Goal: Information Seeking & Learning: Learn about a topic

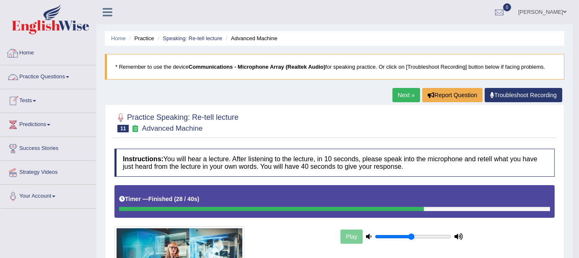
click at [38, 75] on link "Practice Questions" at bounding box center [48, 75] width 96 height 21
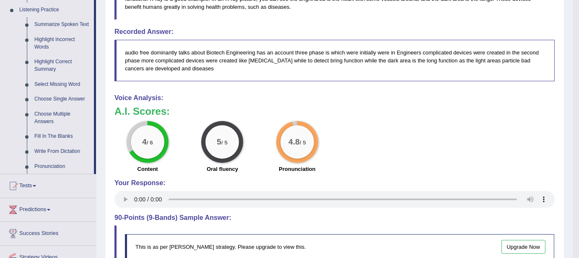
scroll to position [372, 0]
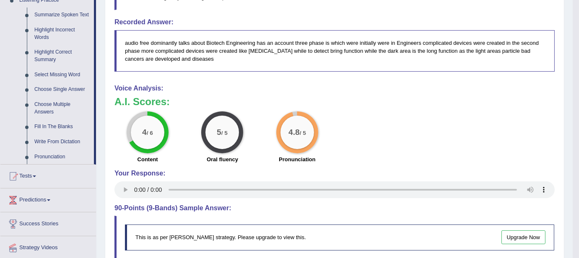
click at [201, 127] on div "5 / 5 Oral fluency" at bounding box center [222, 139] width 75 height 54
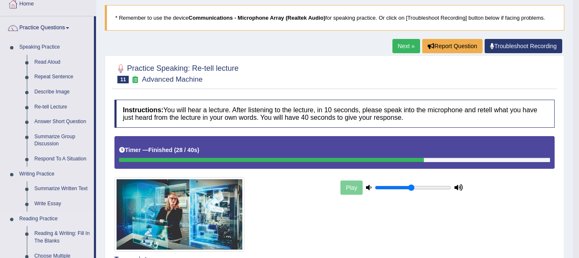
scroll to position [57, 0]
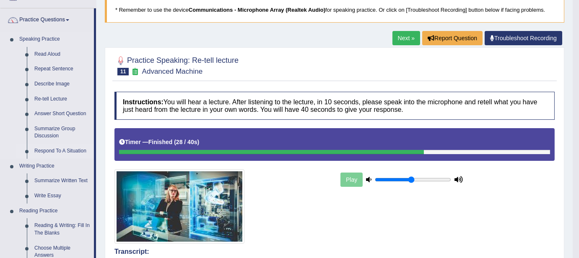
click at [47, 152] on link "Respond To A Situation" at bounding box center [62, 151] width 63 height 15
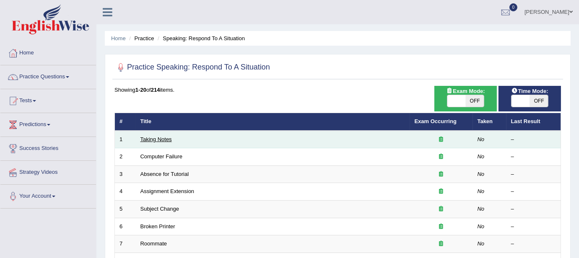
click at [159, 139] on link "Taking Notes" at bounding box center [155, 139] width 31 height 6
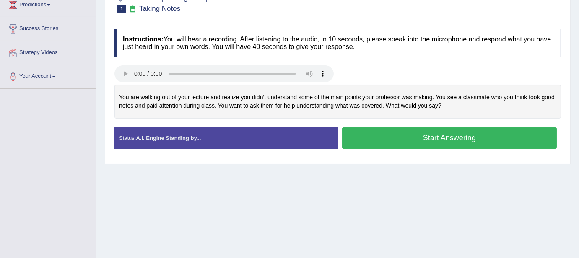
scroll to position [99, 0]
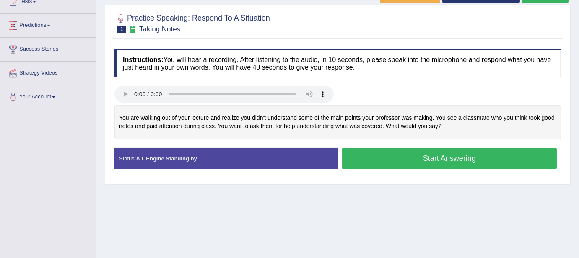
click at [421, 161] on button "Start Answering" at bounding box center [449, 158] width 215 height 21
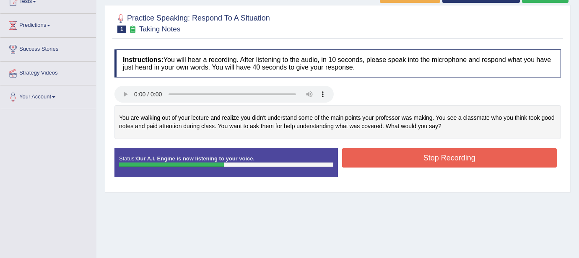
click at [418, 162] on button "Stop Recording" at bounding box center [449, 157] width 215 height 19
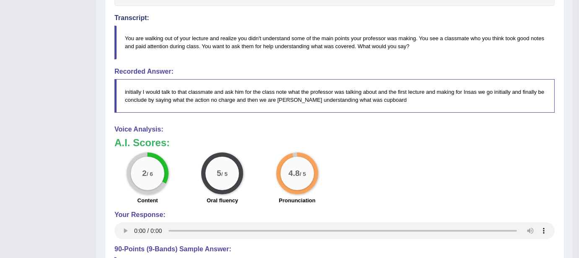
scroll to position [0, 0]
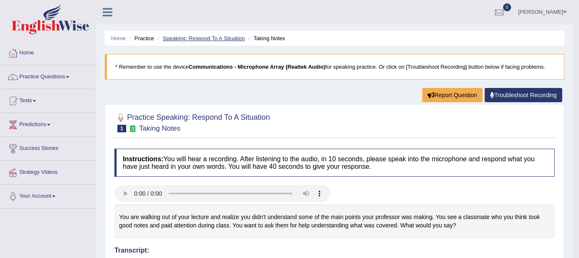
click at [230, 36] on link "Speaking: Respond To A Situation" at bounding box center [204, 38] width 82 height 6
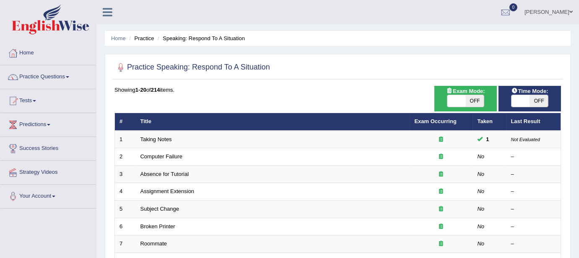
click at [467, 102] on span "OFF" at bounding box center [475, 101] width 18 height 12
checkbox input "true"
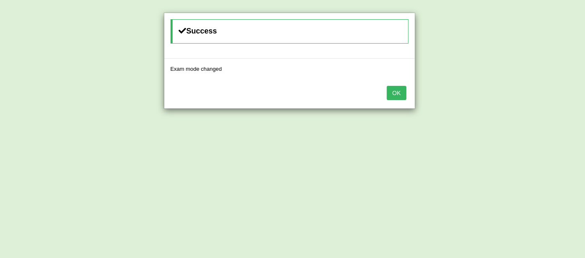
click at [401, 92] on button "OK" at bounding box center [396, 93] width 19 height 14
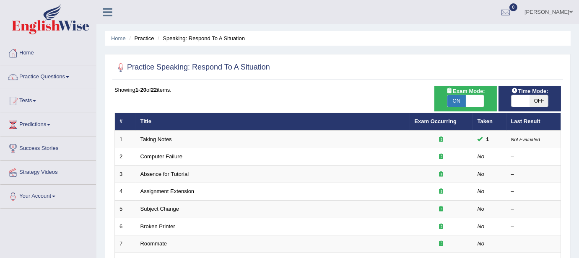
click at [538, 102] on span "OFF" at bounding box center [539, 101] width 18 height 12
checkbox input "true"
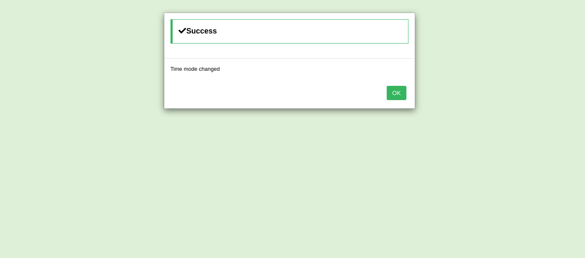
click at [400, 92] on button "OK" at bounding box center [396, 93] width 19 height 14
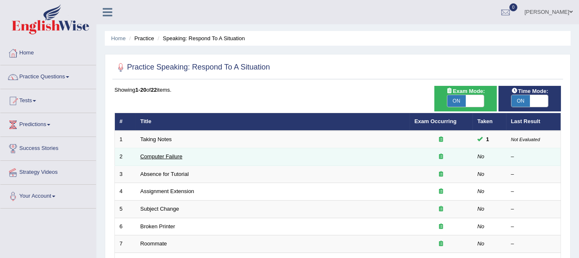
click at [151, 157] on link "Computer Failure" at bounding box center [161, 156] width 42 height 6
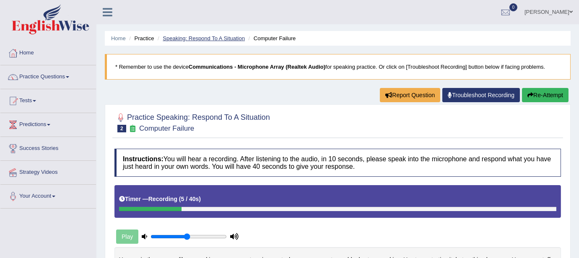
click at [221, 38] on link "Speaking: Respond To A Situation" at bounding box center [204, 38] width 82 height 6
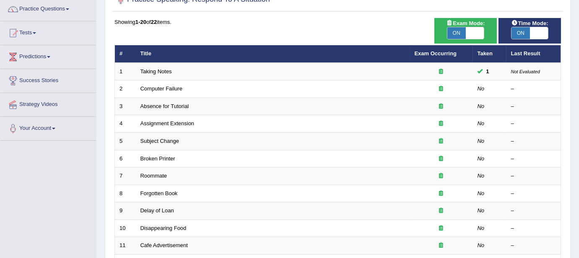
scroll to position [13, 0]
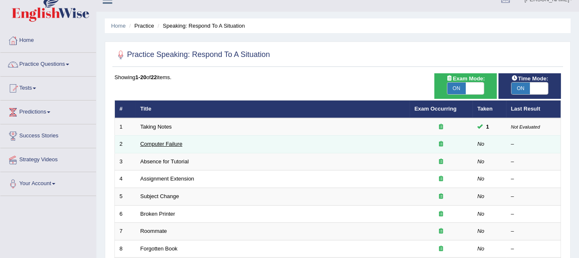
click at [157, 145] on link "Computer Failure" at bounding box center [161, 144] width 42 height 6
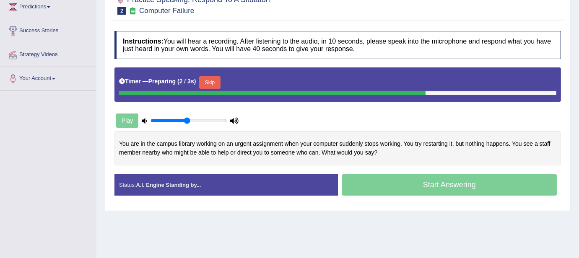
scroll to position [112, 0]
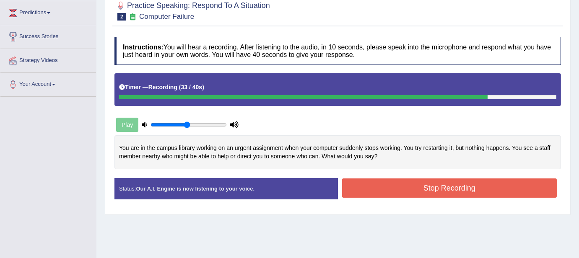
click at [436, 190] on button "Stop Recording" at bounding box center [449, 188] width 215 height 19
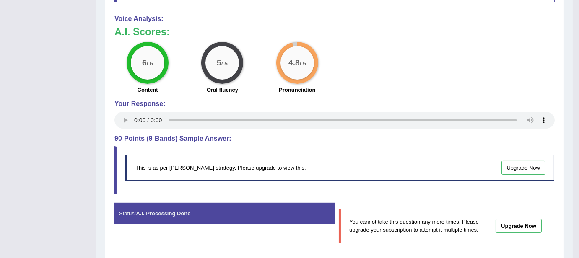
scroll to position [0, 0]
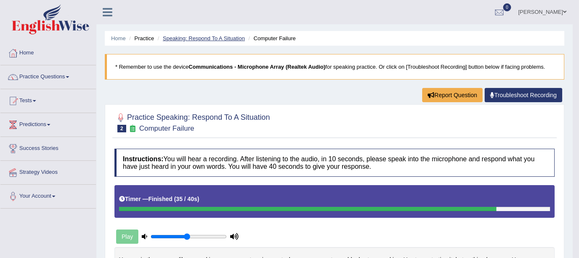
click at [219, 38] on link "Speaking: Respond To A Situation" at bounding box center [204, 38] width 82 height 6
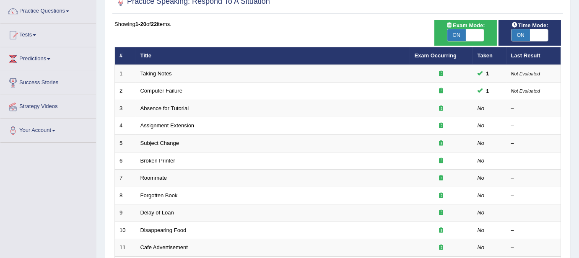
scroll to position [70, 0]
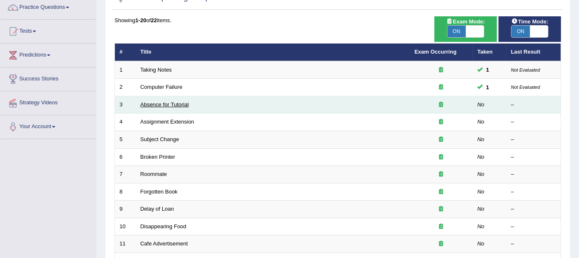
click at [172, 101] on link "Absence for Tutorial" at bounding box center [164, 104] width 49 height 6
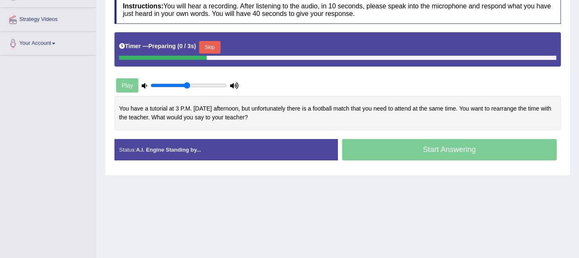
scroll to position [144, 0]
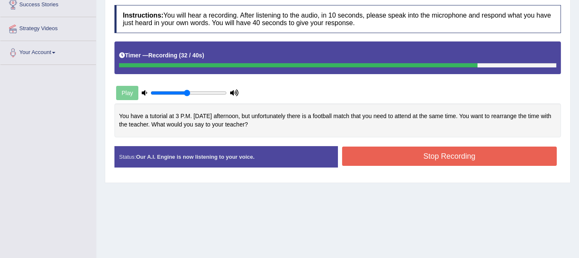
click at [425, 161] on button "Stop Recording" at bounding box center [449, 156] width 215 height 19
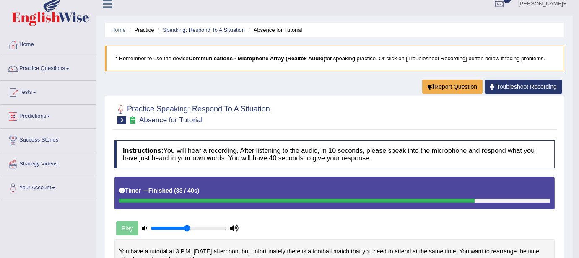
scroll to position [0, 0]
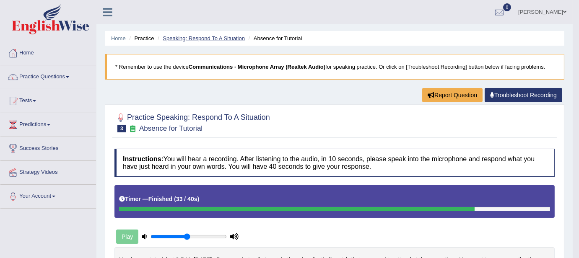
click at [183, 41] on link "Speaking: Respond To A Situation" at bounding box center [204, 38] width 82 height 6
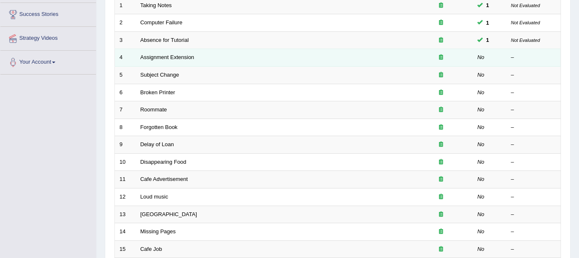
scroll to position [293, 0]
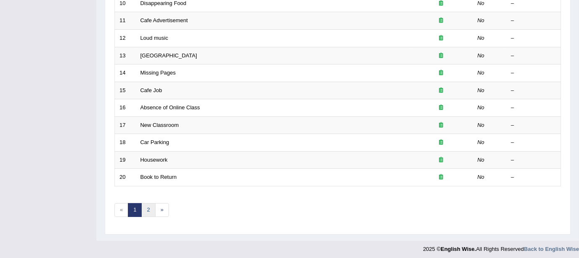
click at [145, 207] on link "2" at bounding box center [148, 210] width 14 height 14
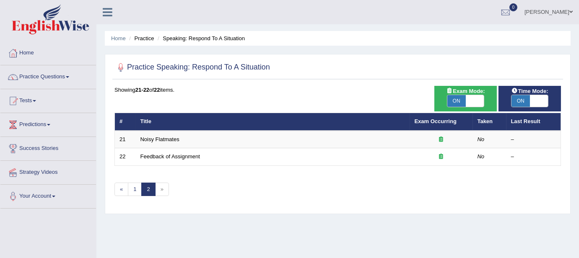
click at [454, 105] on span "ON" at bounding box center [456, 101] width 18 height 12
checkbox input "false"
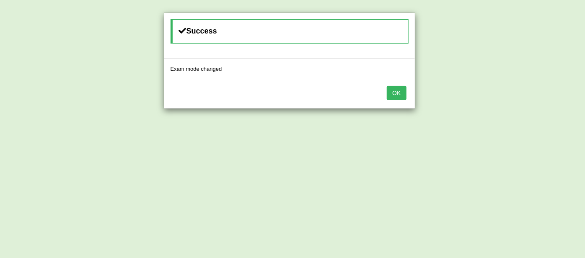
click at [402, 93] on button "OK" at bounding box center [396, 93] width 19 height 14
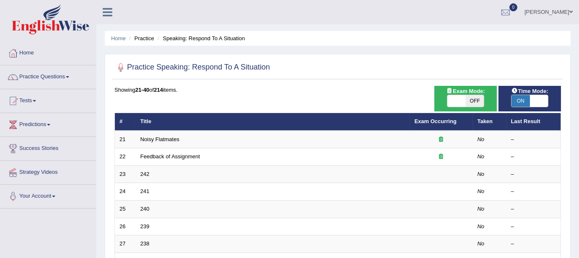
click at [521, 102] on span "ON" at bounding box center [521, 101] width 18 height 12
checkbox input "false"
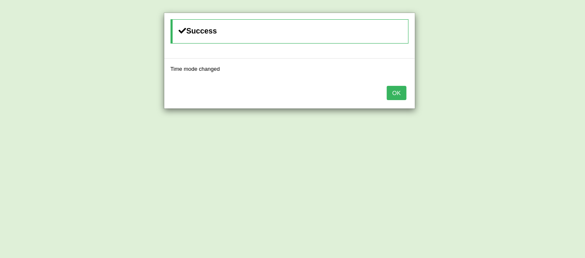
click at [398, 92] on button "OK" at bounding box center [396, 93] width 19 height 14
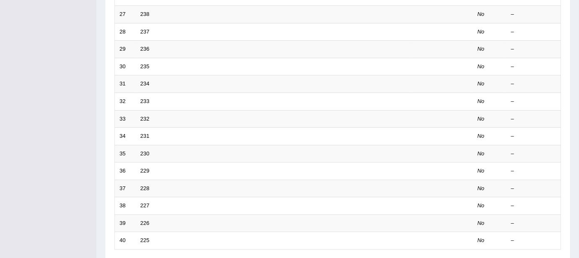
scroll to position [293, 0]
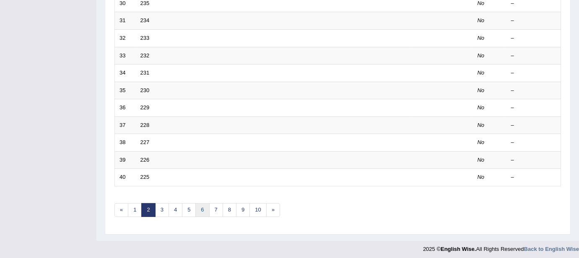
click at [203, 206] on link "6" at bounding box center [202, 210] width 14 height 14
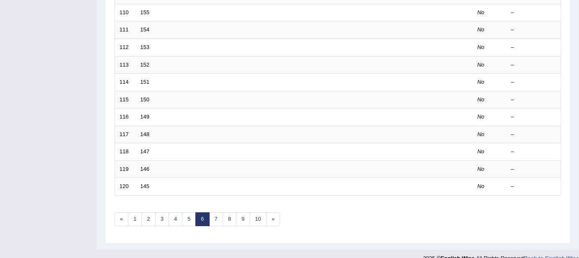
scroll to position [293, 0]
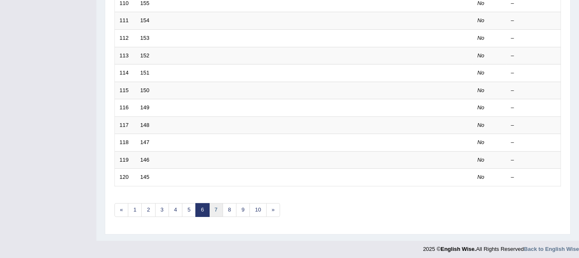
click at [217, 210] on link "7" at bounding box center [216, 210] width 14 height 14
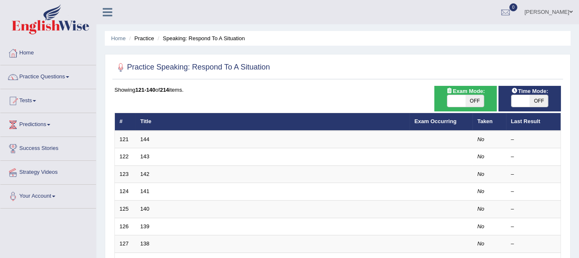
scroll to position [293, 0]
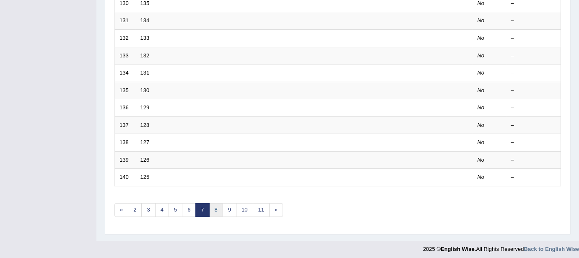
click at [217, 206] on link "8" at bounding box center [216, 210] width 14 height 14
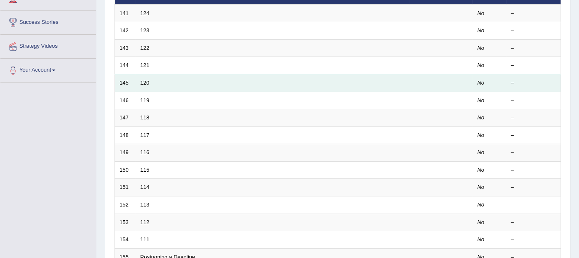
scroll to position [293, 0]
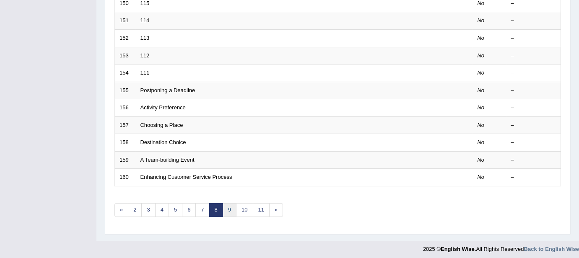
click at [228, 205] on link "9" at bounding box center [230, 210] width 14 height 14
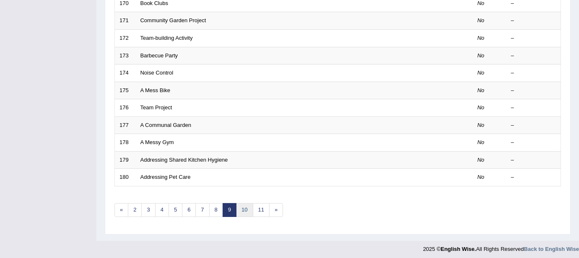
click at [245, 211] on link "10" at bounding box center [244, 210] width 17 height 14
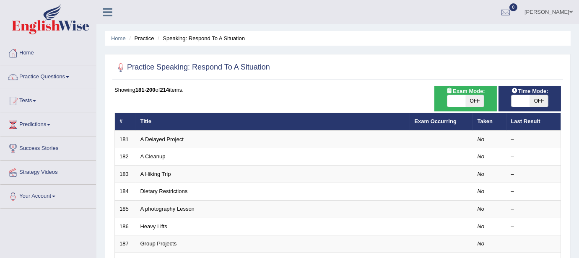
scroll to position [293, 0]
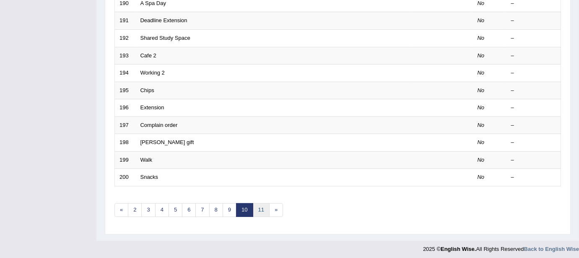
click at [259, 211] on link "11" at bounding box center [261, 210] width 17 height 14
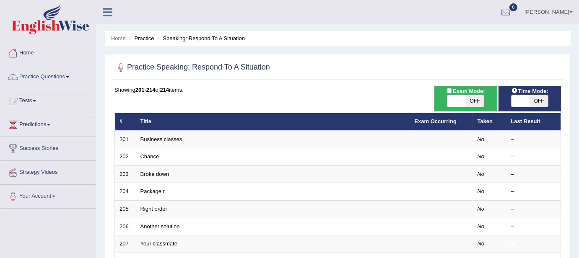
click at [473, 104] on span "OFF" at bounding box center [475, 101] width 18 height 12
checkbox input "true"
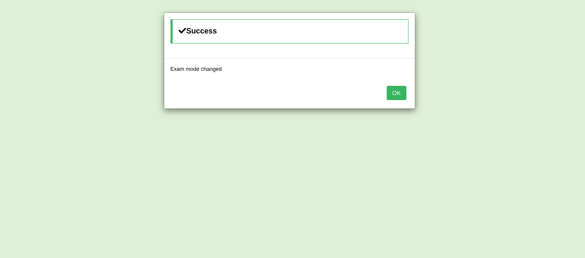
click at [397, 93] on button "OK" at bounding box center [396, 93] width 19 height 14
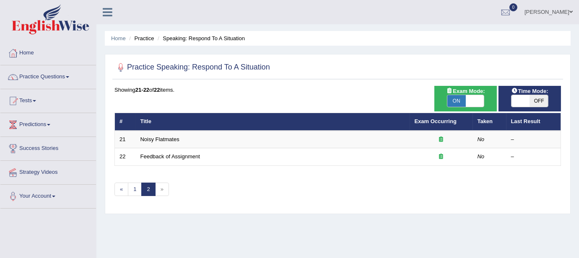
click at [546, 102] on span "OFF" at bounding box center [539, 101] width 18 height 12
checkbox input "true"
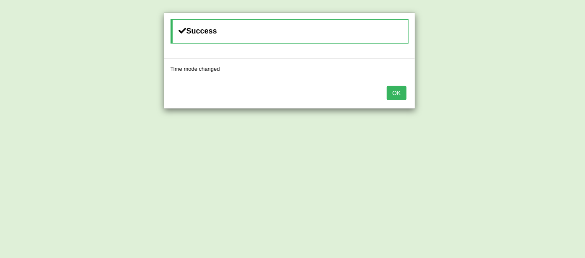
click at [392, 92] on button "OK" at bounding box center [396, 93] width 19 height 14
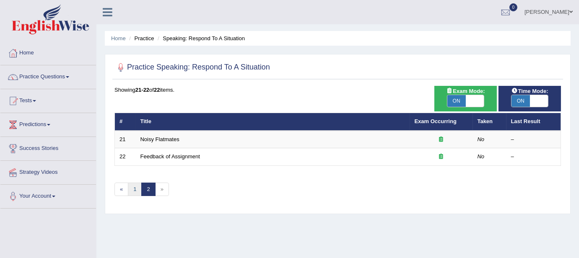
click at [134, 185] on link "1" at bounding box center [135, 190] width 14 height 14
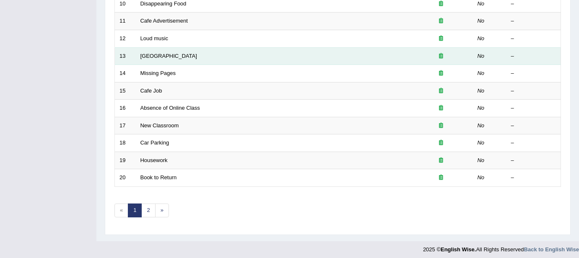
scroll to position [293, 0]
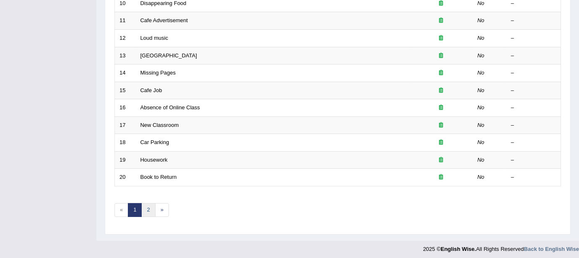
click at [148, 207] on link "2" at bounding box center [148, 210] width 14 height 14
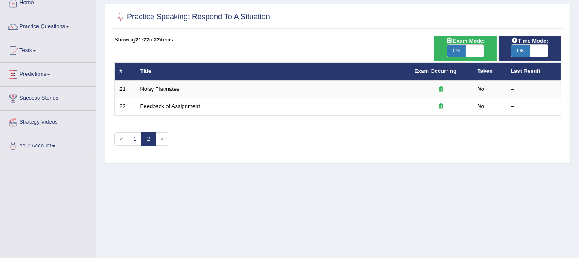
scroll to position [42, 0]
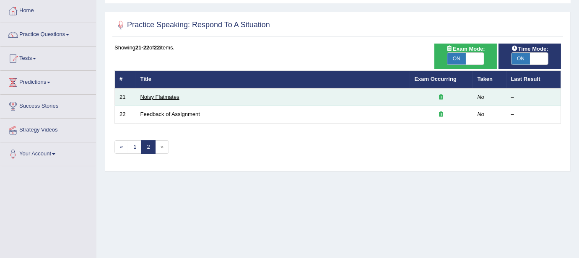
click at [171, 94] on link "Noisy Flatmates" at bounding box center [159, 97] width 39 height 6
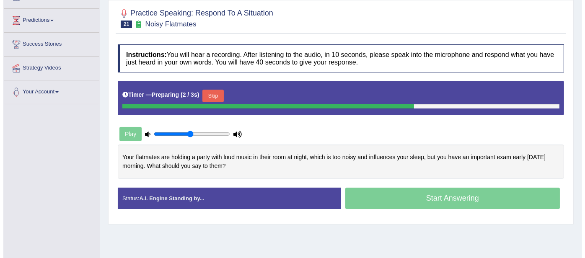
scroll to position [169, 0]
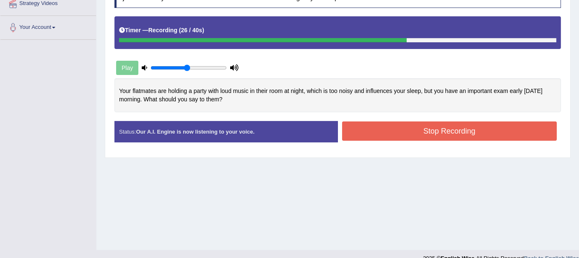
click at [458, 129] on button "Stop Recording" at bounding box center [449, 131] width 215 height 19
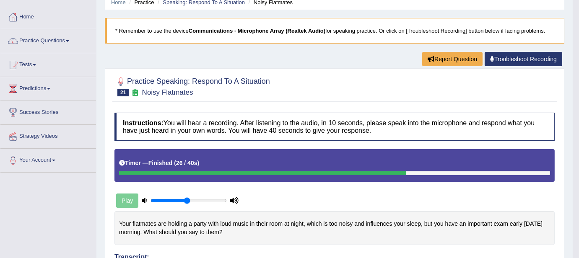
scroll to position [0, 0]
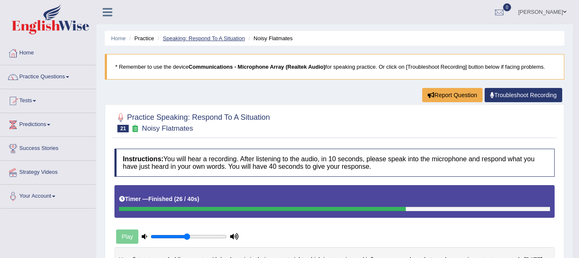
click at [213, 41] on link "Speaking: Respond To A Situation" at bounding box center [204, 38] width 82 height 6
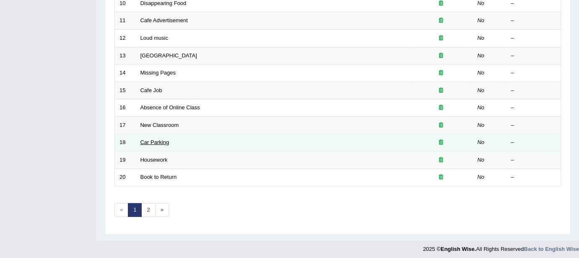
click at [153, 140] on link "Car Parking" at bounding box center [154, 142] width 29 height 6
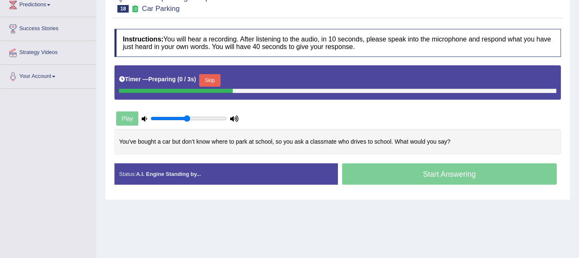
scroll to position [121, 0]
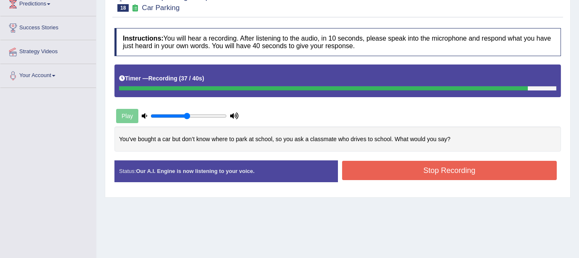
click at [420, 171] on button "Stop Recording" at bounding box center [449, 170] width 215 height 19
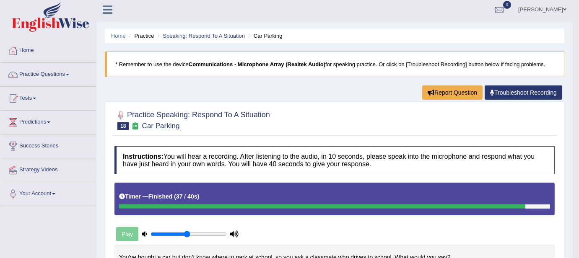
scroll to position [0, 0]
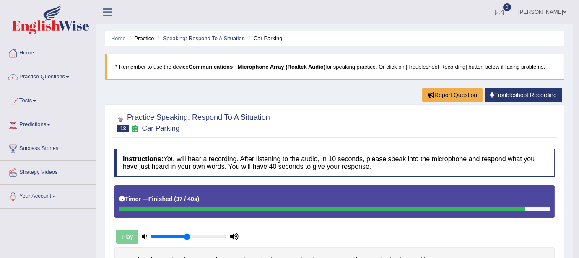
click at [197, 39] on link "Speaking: Respond To A Situation" at bounding box center [204, 38] width 82 height 6
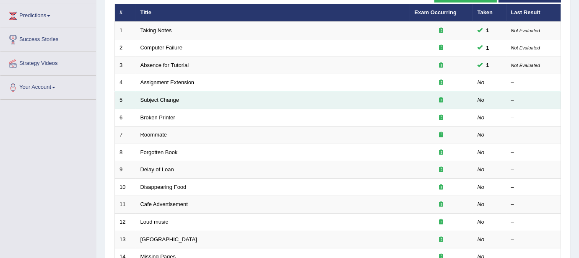
scroll to position [103, 0]
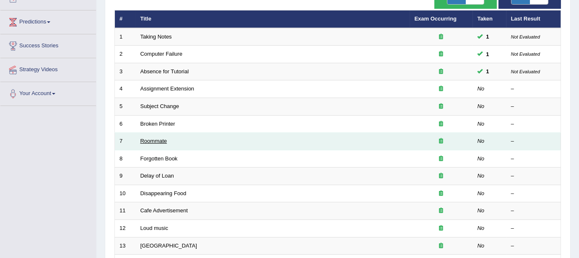
click at [162, 138] on link "Roommate" at bounding box center [153, 141] width 27 height 6
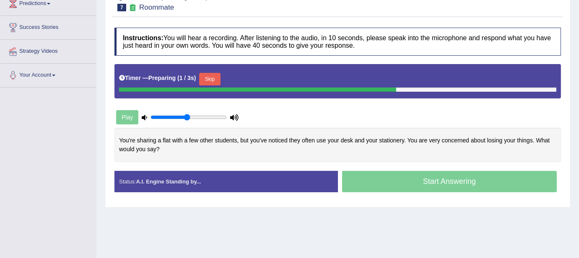
scroll to position [131, 0]
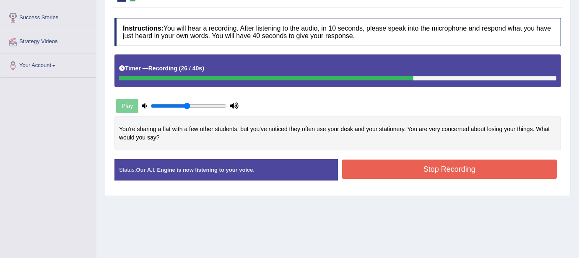
click at [386, 169] on button "Stop Recording" at bounding box center [449, 169] width 215 height 19
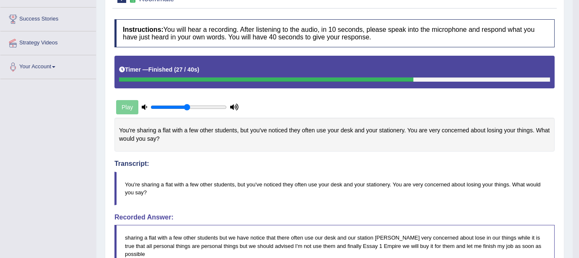
scroll to position [0, 0]
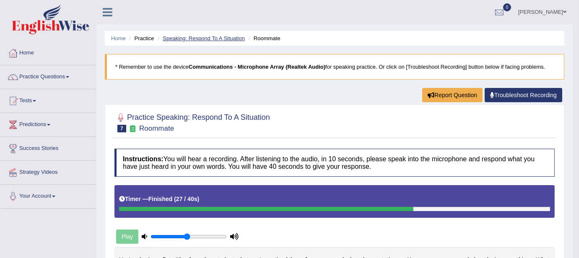
click at [184, 36] on link "Speaking: Respond To A Situation" at bounding box center [204, 38] width 82 height 6
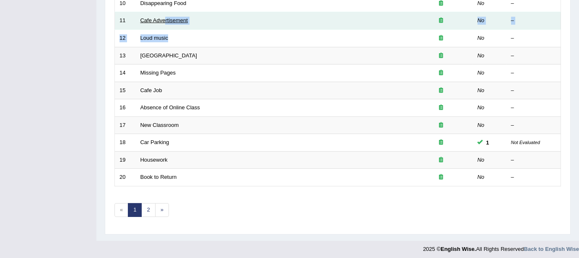
drag, startPoint x: 175, startPoint y: 27, endPoint x: 163, endPoint y: 21, distance: 13.7
click at [163, 21] on tbody "1 Taking Notes 1 Not Evaluated 2 Computer Failure 1 Not Evaluated 3 Absence for…" at bounding box center [338, 12] width 446 height 349
click at [163, 21] on link "Cafe Advertisement" at bounding box center [163, 20] width 47 height 6
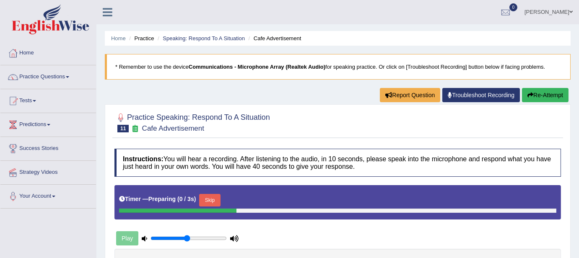
scroll to position [182, 0]
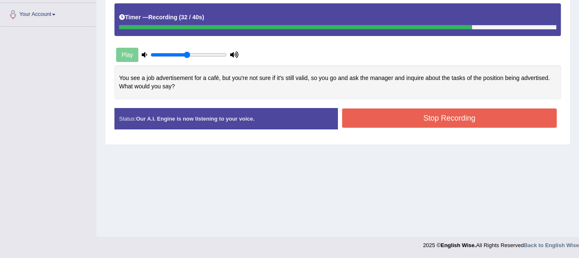
click at [430, 118] on button "Stop Recording" at bounding box center [449, 118] width 215 height 19
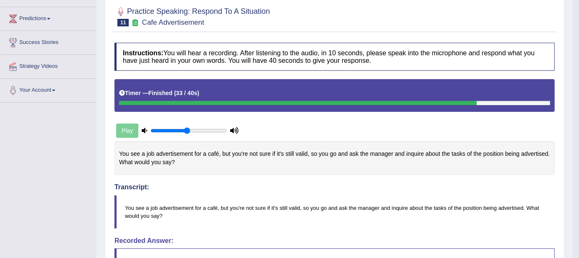
scroll to position [0, 0]
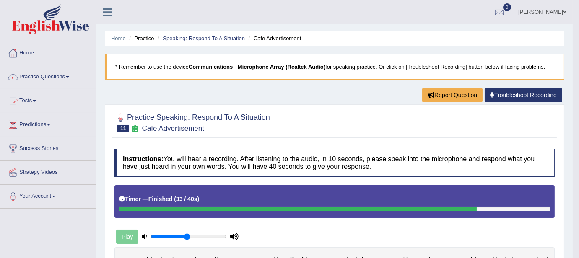
click at [69, 78] on link "Practice Questions" at bounding box center [48, 75] width 96 height 21
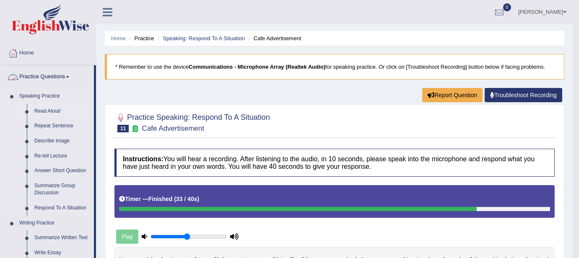
click at [50, 108] on link "Read Aloud" at bounding box center [62, 111] width 63 height 15
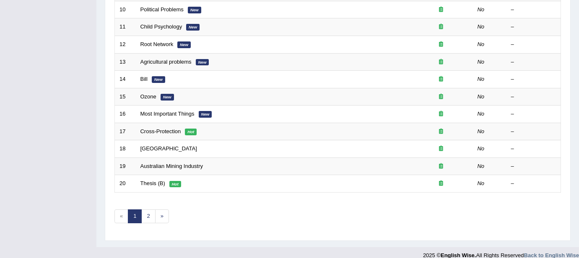
scroll to position [293, 0]
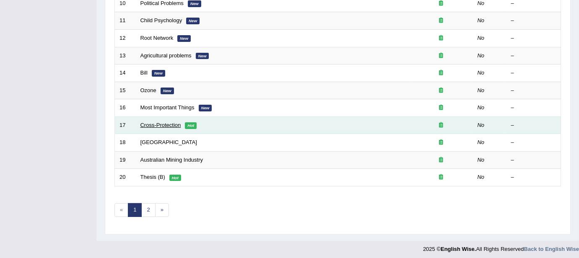
click at [156, 124] on link "Cross-Protection" at bounding box center [160, 125] width 41 height 6
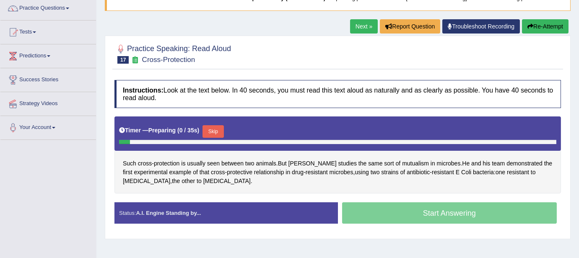
scroll to position [146, 0]
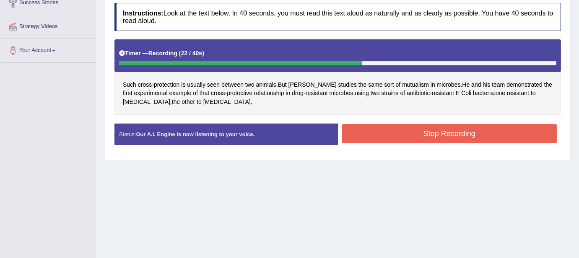
click at [403, 135] on button "Stop Recording" at bounding box center [449, 133] width 215 height 19
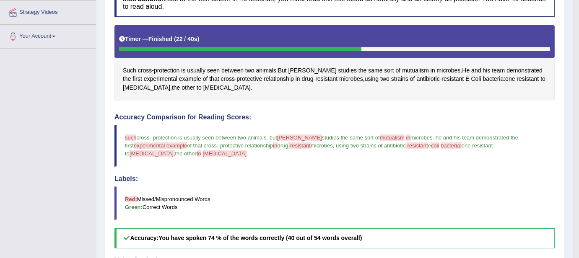
scroll to position [0, 0]
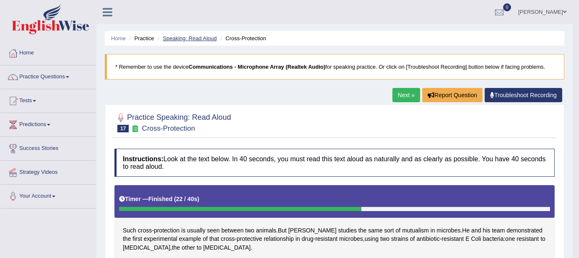
click at [178, 37] on link "Speaking: Read Aloud" at bounding box center [190, 38] width 54 height 6
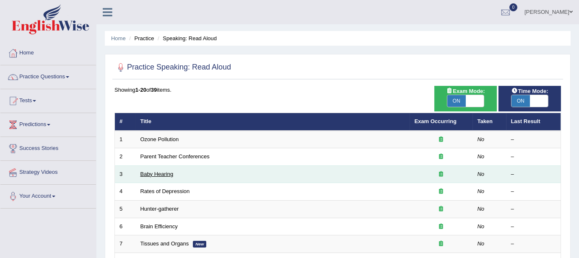
scroll to position [293, 0]
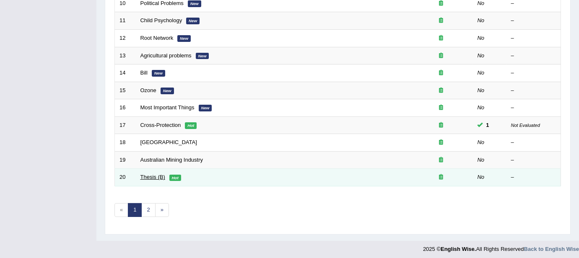
click at [148, 177] on link "Thesis (B)" at bounding box center [152, 177] width 25 height 6
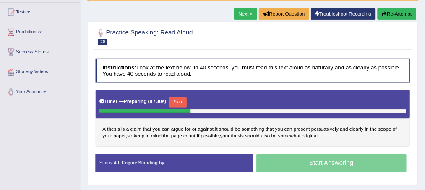
scroll to position [86, 0]
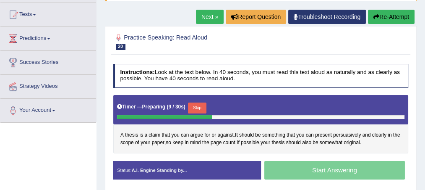
click at [289, 102] on div "Timer — Preparing ( 9 / 30s ) Skip" at bounding box center [260, 108] width 287 height 14
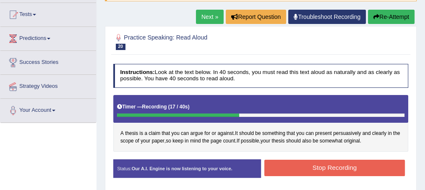
click at [359, 168] on button "Stop Recording" at bounding box center [334, 167] width 140 height 16
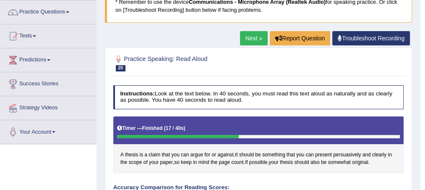
scroll to position [0, 0]
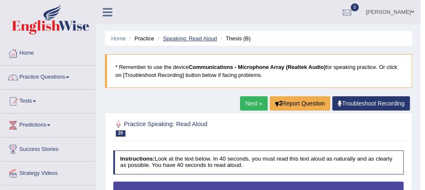
click at [185, 38] on link "Speaking: Read Aloud" at bounding box center [190, 38] width 54 height 6
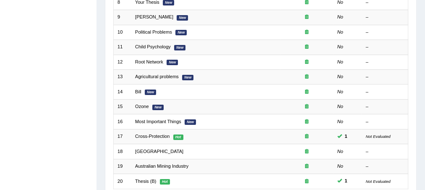
scroll to position [281, 0]
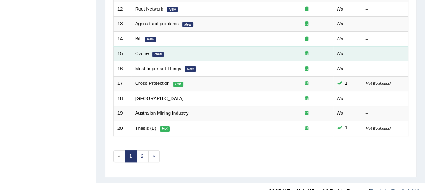
click at [143, 55] on td "Ozone New" at bounding box center [205, 53] width 148 height 15
click at [143, 52] on link "Ozone" at bounding box center [142, 53] width 14 height 5
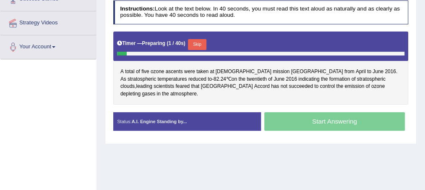
scroll to position [148, 0]
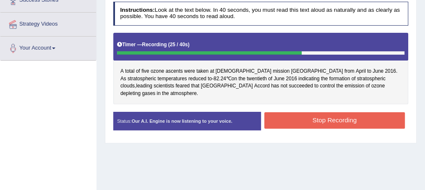
click at [340, 114] on button "Stop Recording" at bounding box center [334, 120] width 140 height 16
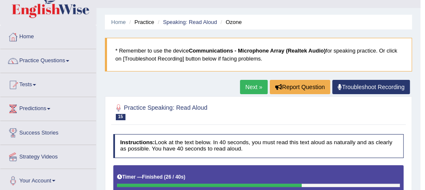
scroll to position [0, 0]
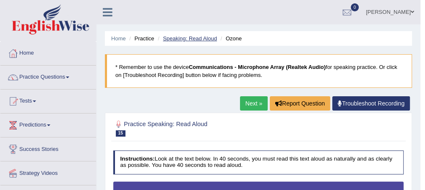
click at [180, 39] on link "Speaking: Read Aloud" at bounding box center [190, 38] width 54 height 6
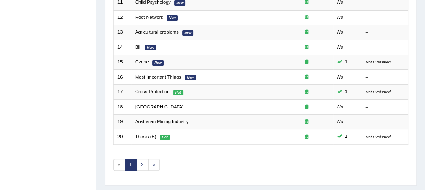
scroll to position [290, 0]
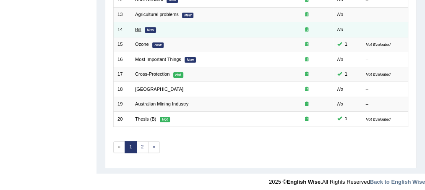
click at [137, 27] on link "Bill" at bounding box center [138, 29] width 6 height 5
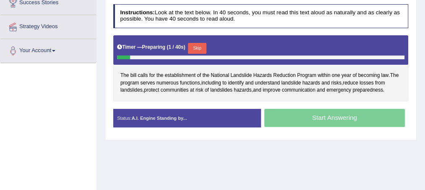
scroll to position [143, 0]
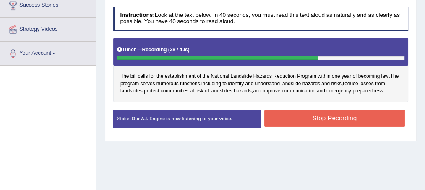
click at [321, 119] on button "Stop Recording" at bounding box center [334, 117] width 140 height 16
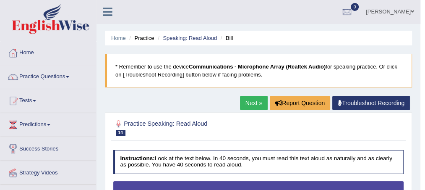
scroll to position [0, 0]
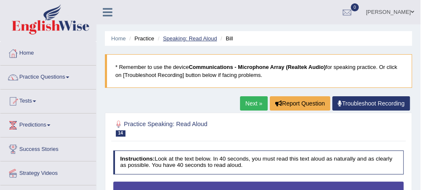
drag, startPoint x: 181, startPoint y: 42, endPoint x: 189, endPoint y: 39, distance: 8.6
click at [189, 39] on li "Speaking: Read Aloud" at bounding box center [186, 38] width 61 height 8
click at [189, 39] on link "Speaking: Read Aloud" at bounding box center [190, 38] width 54 height 6
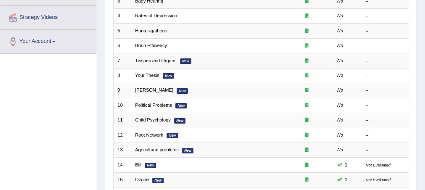
scroll to position [90, 0]
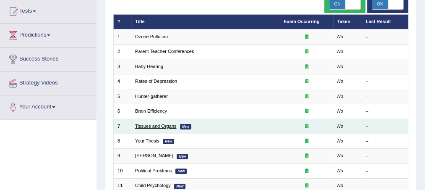
click at [166, 124] on link "Tissues and Organs" at bounding box center [155, 125] width 41 height 5
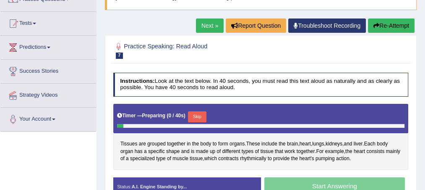
scroll to position [121, 0]
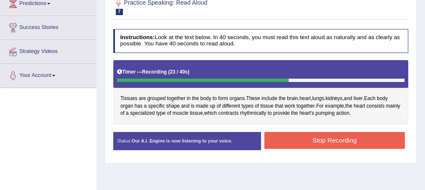
click at [377, 144] on button "Stop Recording" at bounding box center [334, 140] width 140 height 16
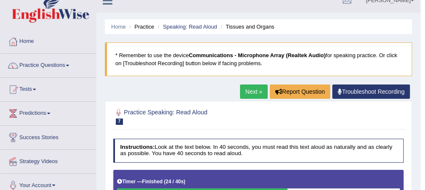
scroll to position [11, 0]
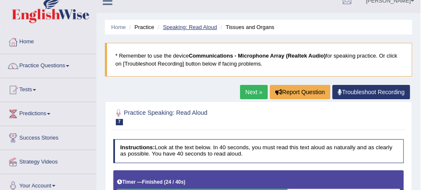
click at [199, 28] on link "Speaking: Read Aloud" at bounding box center [190, 27] width 54 height 6
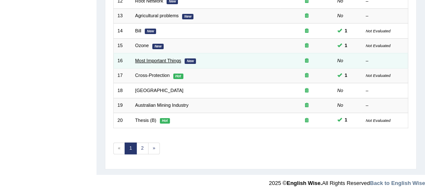
click at [142, 58] on link "Most Important Things" at bounding box center [158, 60] width 46 height 5
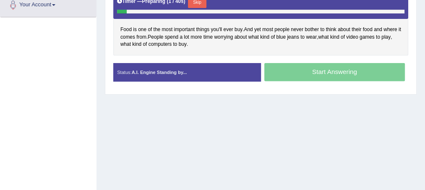
scroll to position [167, 0]
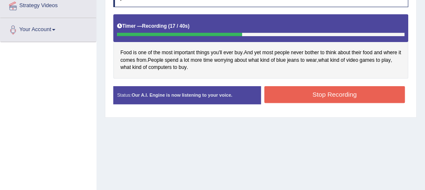
click at [315, 93] on button "Stop Recording" at bounding box center [334, 94] width 140 height 16
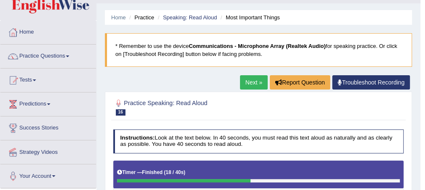
scroll to position [7, 0]
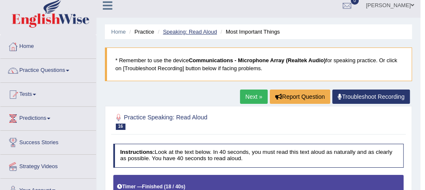
click at [197, 32] on link "Speaking: Read Aloud" at bounding box center [190, 32] width 54 height 6
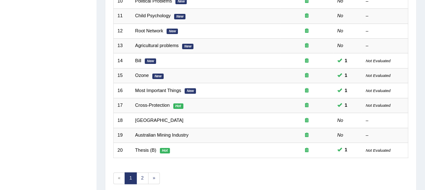
scroll to position [191, 0]
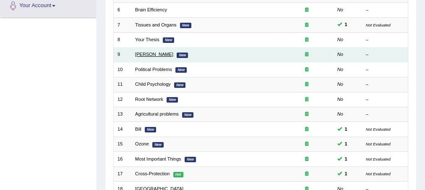
click at [155, 54] on link "[PERSON_NAME]" at bounding box center [154, 54] width 38 height 5
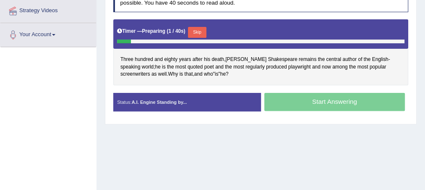
scroll to position [163, 0]
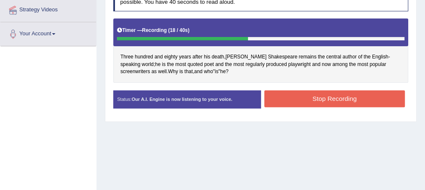
click at [312, 93] on button "Stop Recording" at bounding box center [334, 98] width 140 height 16
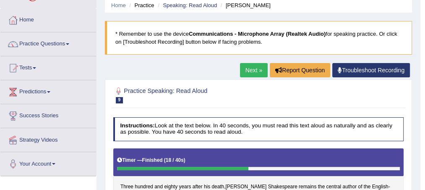
scroll to position [0, 0]
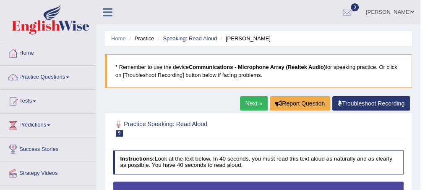
click at [187, 37] on link "Speaking: Read Aloud" at bounding box center [190, 38] width 54 height 6
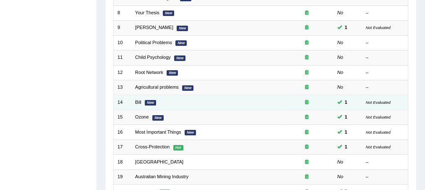
scroll to position [223, 0]
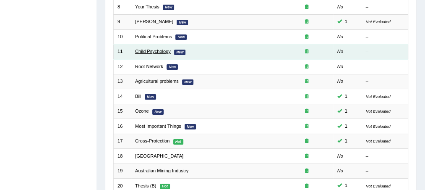
click at [158, 50] on link "Child Psychology" at bounding box center [153, 51] width 36 height 5
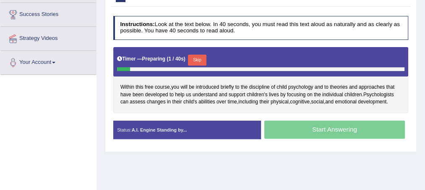
scroll to position [134, 0]
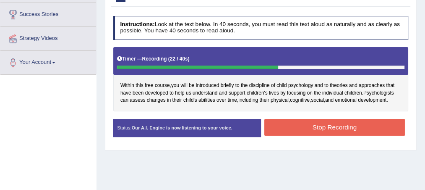
click at [341, 120] on button "Stop Recording" at bounding box center [334, 127] width 140 height 16
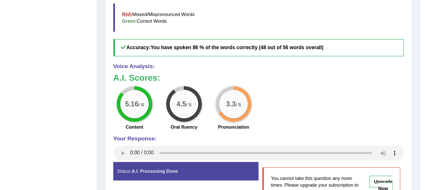
scroll to position [321, 0]
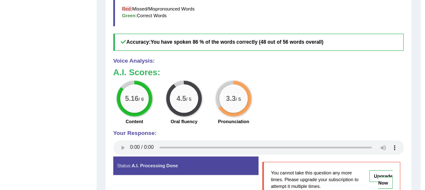
click at [245, 71] on h3 "A.I. Scores:" at bounding box center [258, 72] width 291 height 9
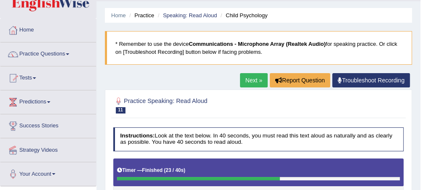
scroll to position [0, 0]
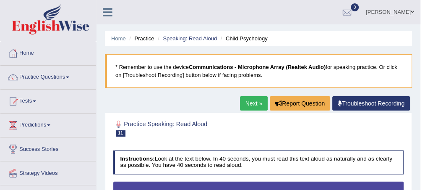
click at [179, 37] on link "Speaking: Read Aloud" at bounding box center [190, 38] width 54 height 6
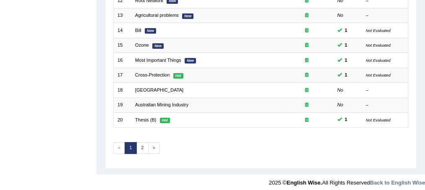
scroll to position [290, 0]
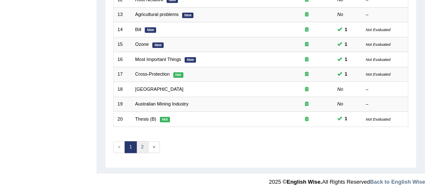
click at [145, 141] on link "2" at bounding box center [142, 147] width 12 height 12
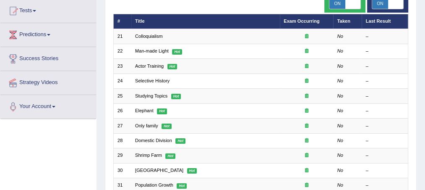
scroll to position [93, 0]
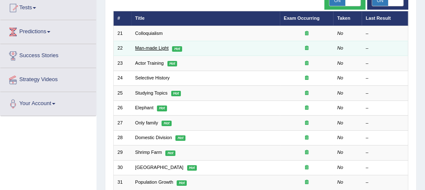
click at [161, 48] on link "Man-made Light" at bounding box center [152, 47] width 34 height 5
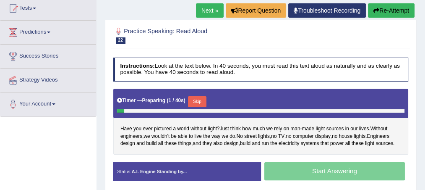
scroll to position [84, 0]
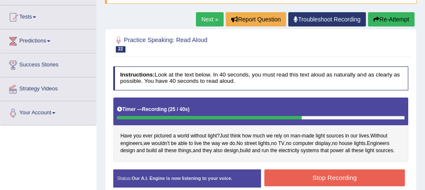
click at [340, 175] on button "Stop Recording" at bounding box center [334, 177] width 140 height 16
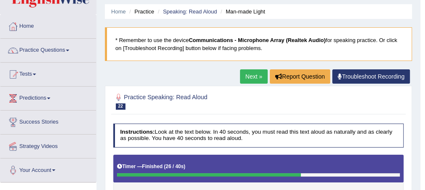
scroll to position [0, 0]
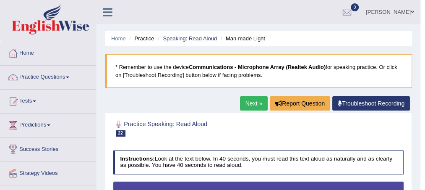
click at [180, 35] on link "Speaking: Read Aloud" at bounding box center [190, 38] width 54 height 6
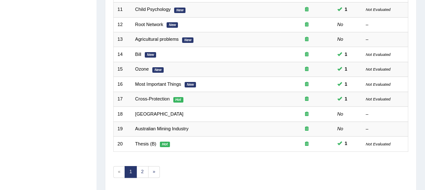
scroll to position [290, 0]
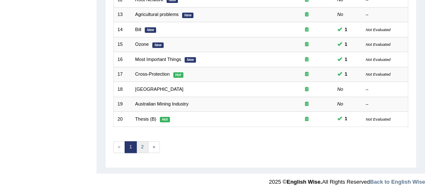
click at [141, 144] on link "2" at bounding box center [142, 147] width 12 height 12
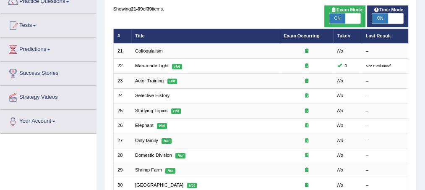
scroll to position [79, 0]
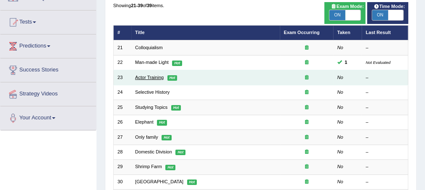
click at [155, 75] on link "Actor Training" at bounding box center [149, 77] width 29 height 5
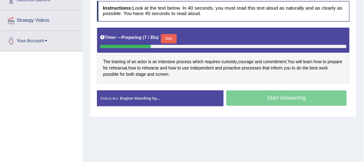
scroll to position [149, 0]
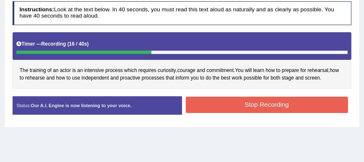
click at [241, 108] on button "Stop Recording" at bounding box center [267, 105] width 162 height 16
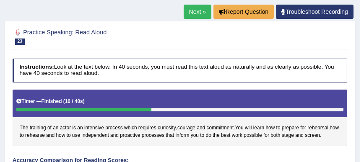
scroll to position [0, 0]
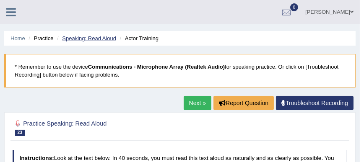
click at [95, 38] on link "Speaking: Read Aloud" at bounding box center [89, 38] width 54 height 6
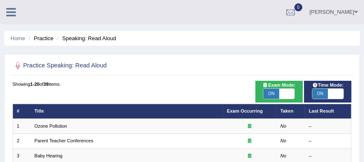
click at [9, 14] on icon at bounding box center [11, 12] width 10 height 11
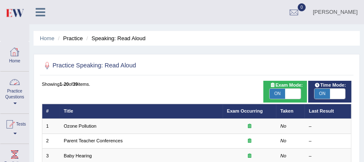
click at [16, 105] on link "Practice Questions" at bounding box center [14, 91] width 29 height 39
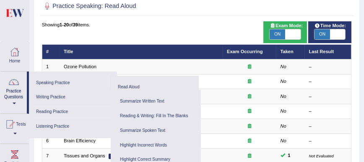
scroll to position [60, 0]
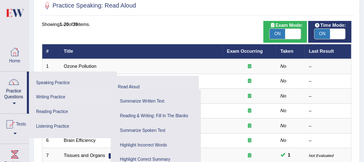
click at [52, 99] on link "Writing Practice" at bounding box center [73, 97] width 80 height 15
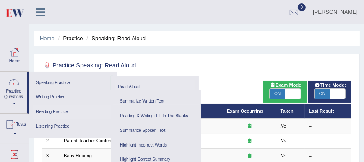
click at [48, 110] on link "Reading Practice" at bounding box center [73, 112] width 80 height 15
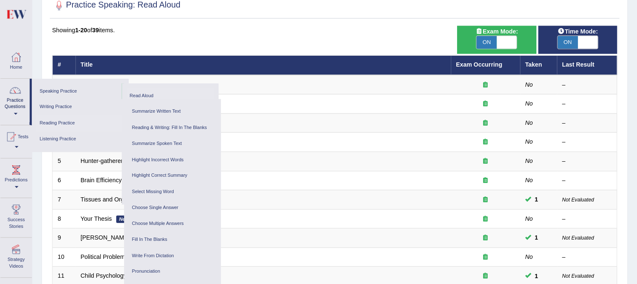
scroll to position [62, 0]
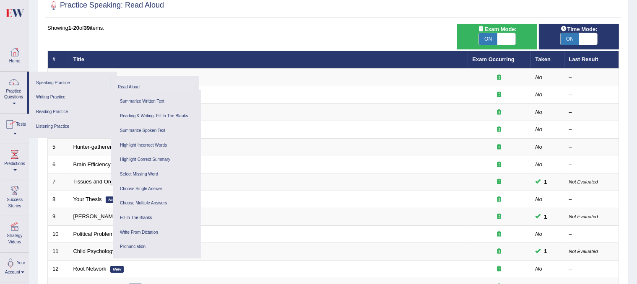
click at [11, 95] on link "Practice Questions" at bounding box center [13, 91] width 26 height 39
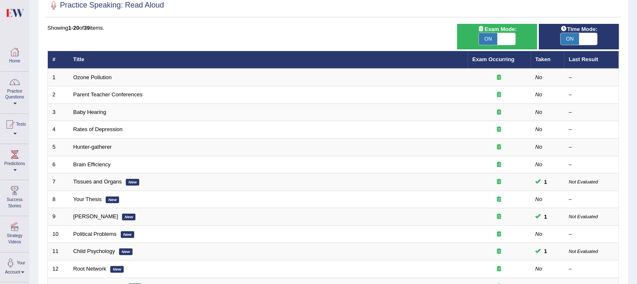
click at [18, 108] on link "Practice Questions" at bounding box center [14, 91] width 29 height 39
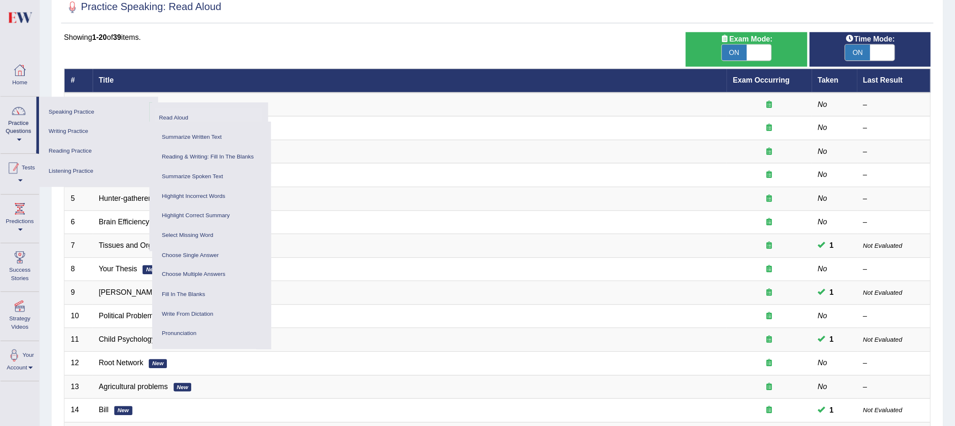
scroll to position [61, 0]
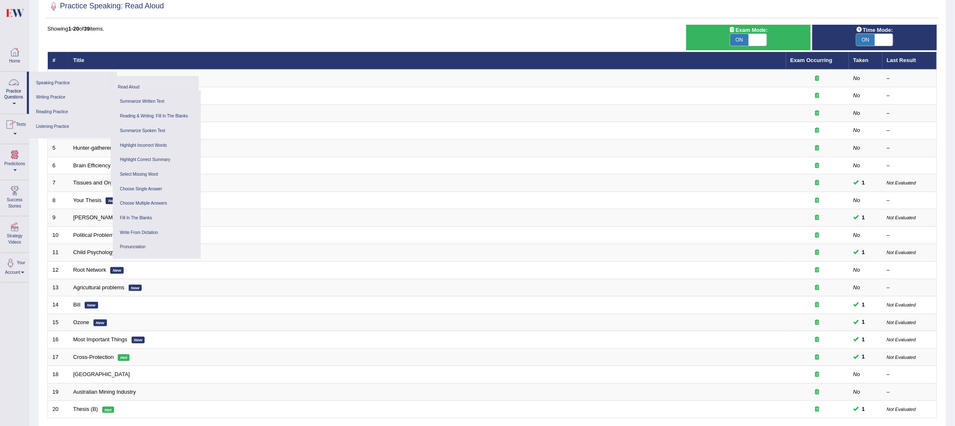
click at [21, 99] on link "Practice Questions" at bounding box center [13, 91] width 26 height 39
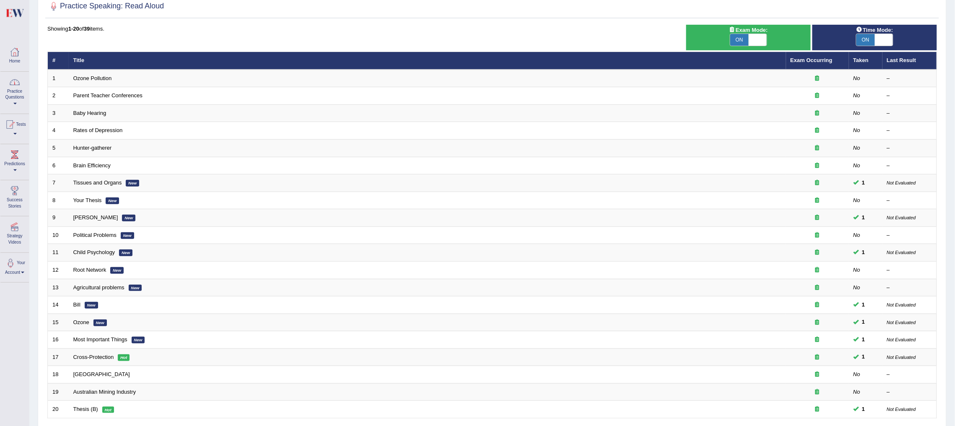
click at [21, 99] on link "Practice Questions" at bounding box center [14, 91] width 29 height 39
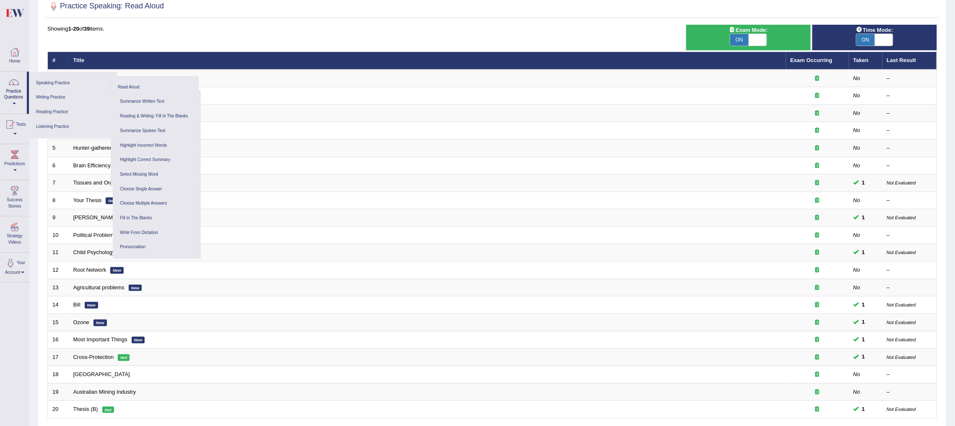
click at [364, 10] on div at bounding box center [492, 6] width 890 height 17
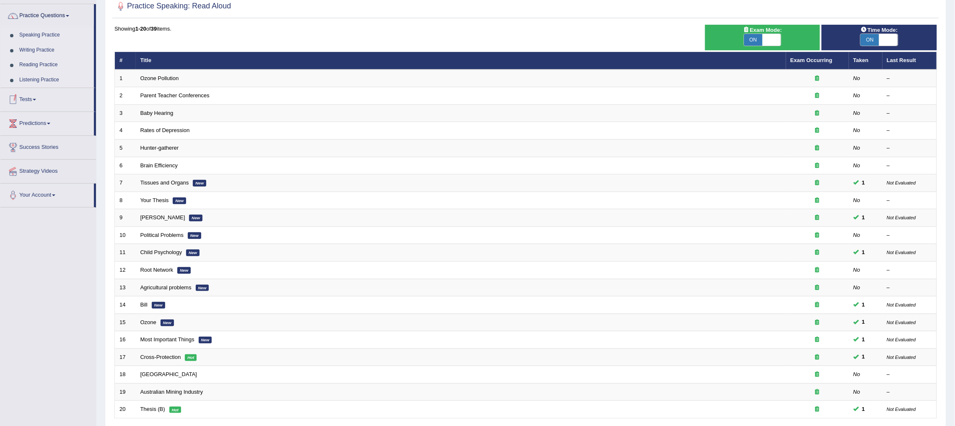
click at [24, 65] on link "Reading Practice" at bounding box center [55, 64] width 78 height 15
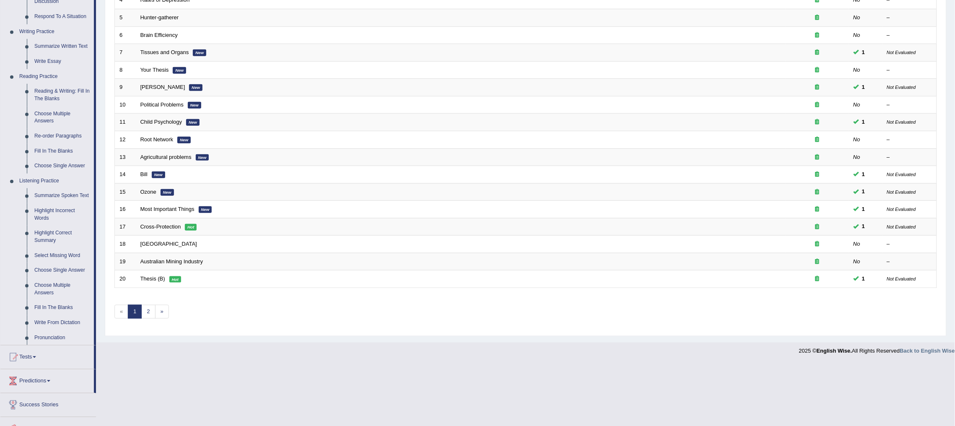
scroll to position [231, 0]
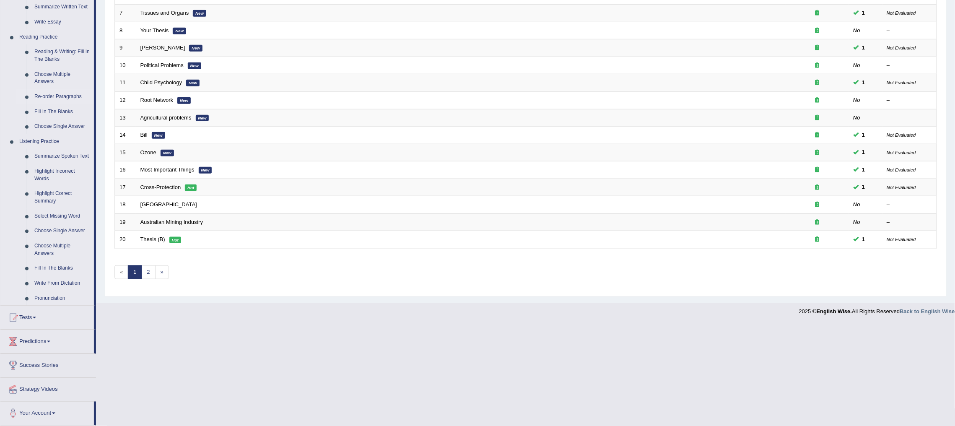
click at [63, 93] on link "Re-order Paragraphs" at bounding box center [62, 96] width 63 height 15
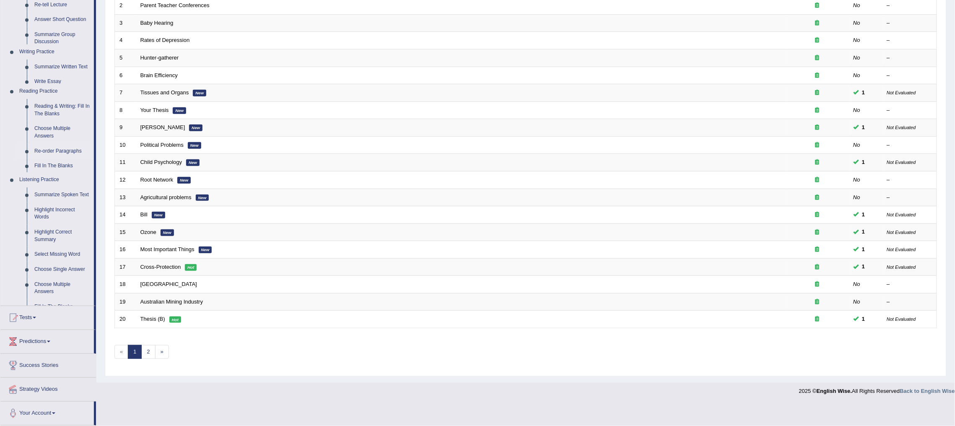
scroll to position [152, 0]
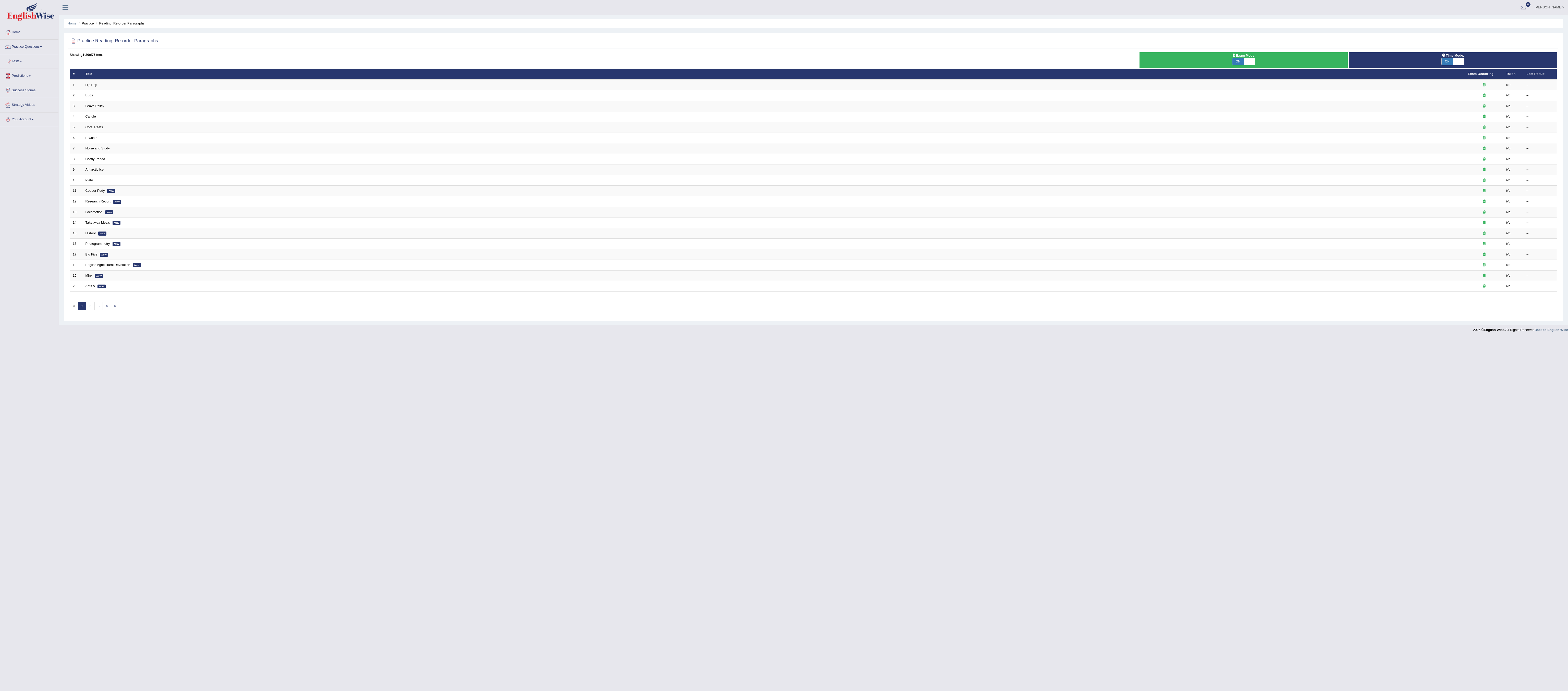
click at [212, 186] on td "Plato" at bounding box center [774, 181] width 1382 height 11
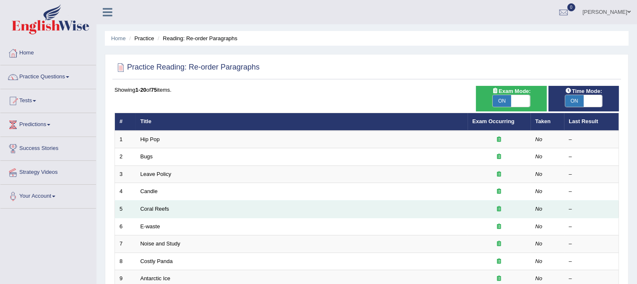
scroll to position [268, 0]
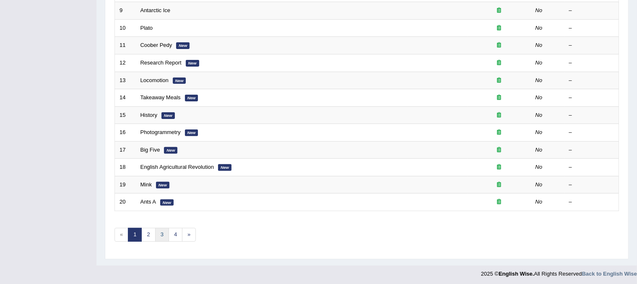
click at [163, 230] on link "3" at bounding box center [162, 235] width 14 height 14
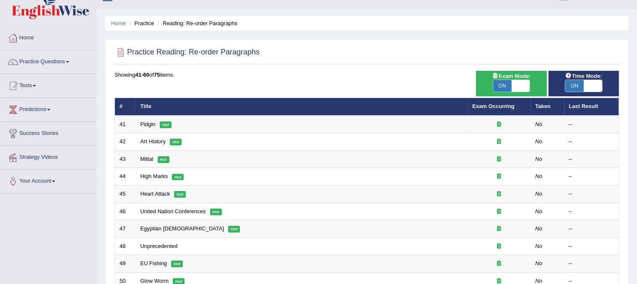
scroll to position [268, 0]
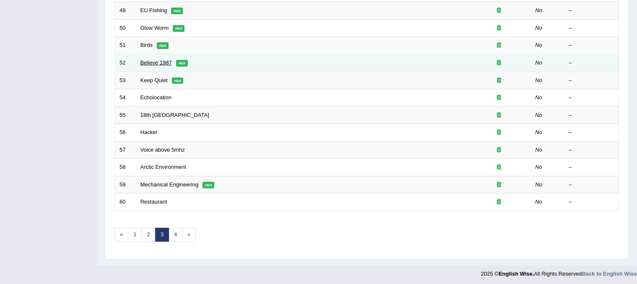
click at [156, 61] on link "Believe 1987" at bounding box center [155, 63] width 31 height 6
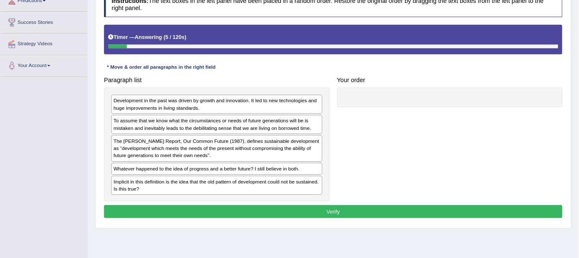
scroll to position [124, 0]
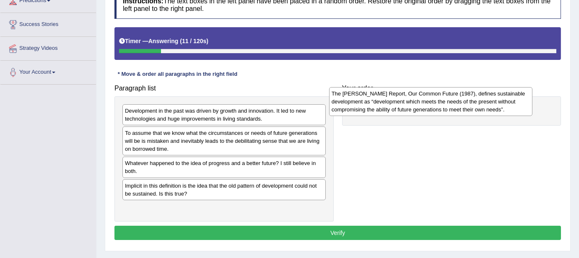
drag, startPoint x: 237, startPoint y: 168, endPoint x: 444, endPoint y: 98, distance: 218.1
click at [444, 98] on div "The [PERSON_NAME] Report, Our Common Future (1987), defines sustainable develop…" at bounding box center [430, 101] width 203 height 29
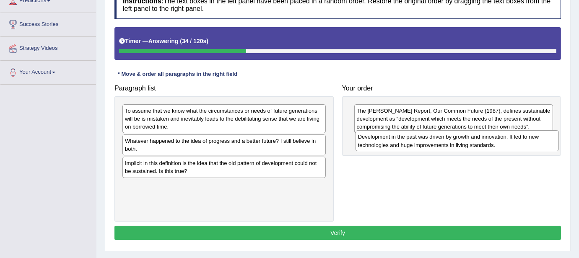
drag, startPoint x: 180, startPoint y: 118, endPoint x: 413, endPoint y: 145, distance: 234.6
click at [413, 145] on div "Development in the past was driven by growth and innovation. It led to new tech…" at bounding box center [457, 140] width 203 height 21
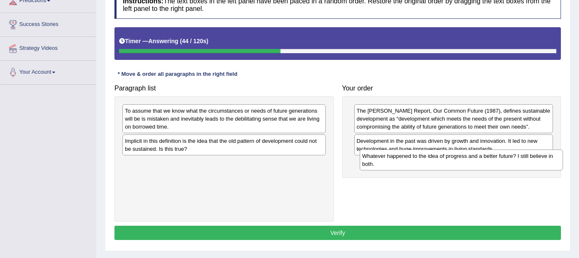
drag, startPoint x: 189, startPoint y: 144, endPoint x: 426, endPoint y: 159, distance: 237.8
click at [426, 159] on div "Whatever happened to the idea of progress and a better future? I still believe …" at bounding box center [461, 160] width 203 height 21
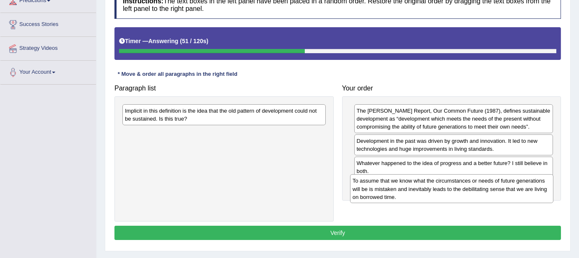
drag, startPoint x: 174, startPoint y: 127, endPoint x: 402, endPoint y: 197, distance: 238.2
click at [402, 197] on div "To assume that we know what the circumstances or needs of future generations wi…" at bounding box center [451, 188] width 203 height 29
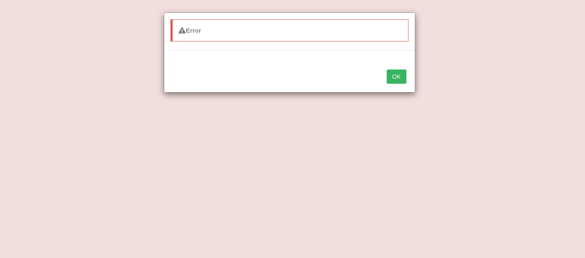
click at [397, 81] on button "OK" at bounding box center [396, 77] width 19 height 14
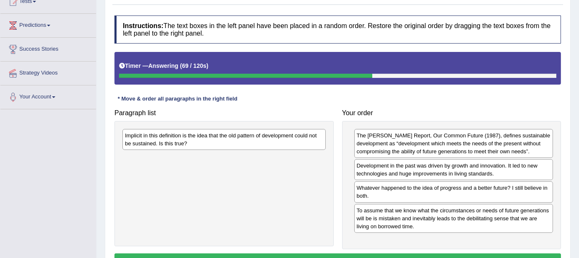
scroll to position [182, 0]
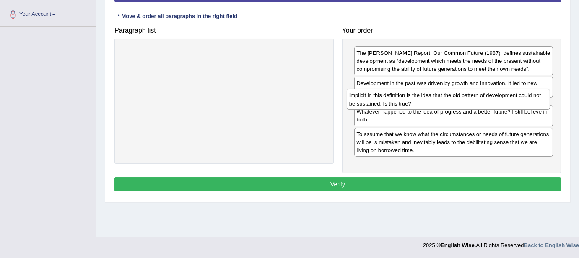
drag, startPoint x: 205, startPoint y: 55, endPoint x: 429, endPoint y: 98, distance: 228.4
click at [429, 98] on div "Implicit in this definition is the idea that the old pattern of development cou…" at bounding box center [448, 99] width 203 height 21
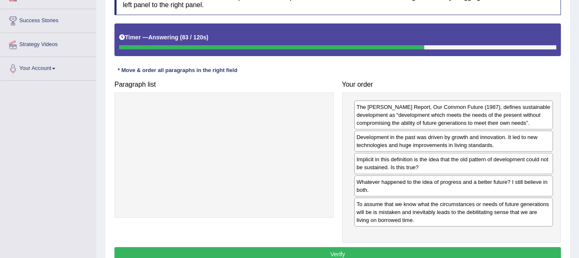
scroll to position [138, 0]
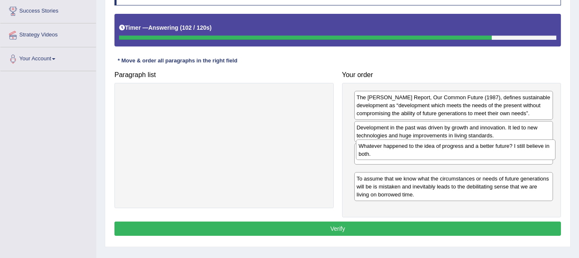
drag, startPoint x: 465, startPoint y: 179, endPoint x: 467, endPoint y: 153, distance: 25.2
click at [467, 153] on div "Whatever happened to the idea of progress and a better future? I still believe …" at bounding box center [455, 150] width 199 height 21
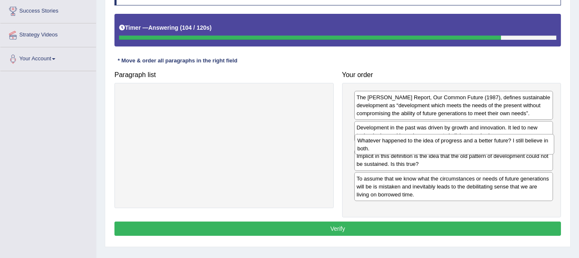
drag, startPoint x: 451, startPoint y: 177, endPoint x: 452, endPoint y: 146, distance: 31.0
click at [452, 146] on div "Whatever happened to the idea of progress and a better future? I still believe …" at bounding box center [454, 144] width 199 height 21
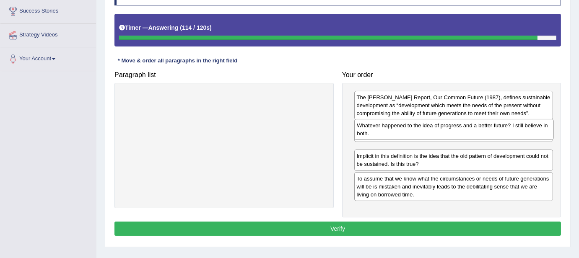
drag, startPoint x: 433, startPoint y: 156, endPoint x: 434, endPoint y: 132, distance: 24.3
click at [434, 132] on div "Whatever happened to the idea of progress and a better future? I still believe …" at bounding box center [453, 129] width 199 height 21
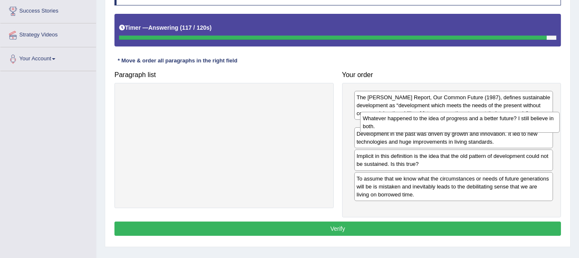
drag, startPoint x: 421, startPoint y: 151, endPoint x: 428, endPoint y: 120, distance: 31.7
click at [428, 120] on div "Whatever happened to the idea of progress and a better future? I still believe …" at bounding box center [459, 122] width 199 height 21
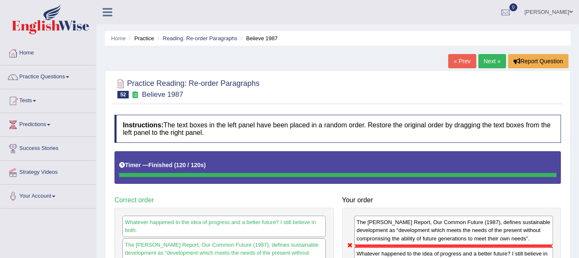
scroll to position [0, 0]
click at [208, 38] on link "Reading: Re-order Paragraphs" at bounding box center [200, 38] width 75 height 6
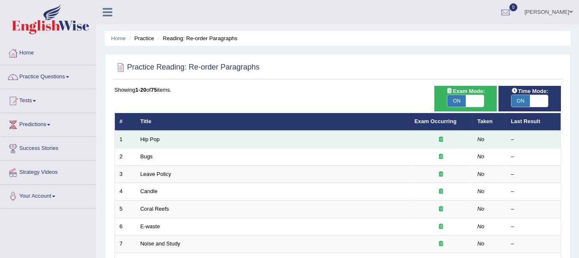
scroll to position [293, 0]
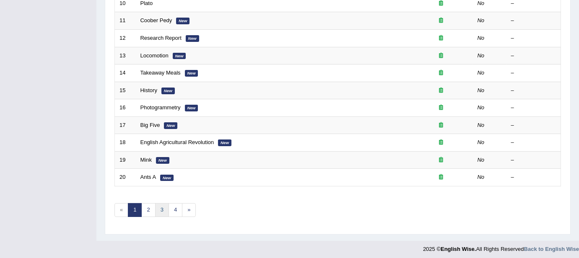
click at [155, 211] on link "3" at bounding box center [162, 210] width 14 height 14
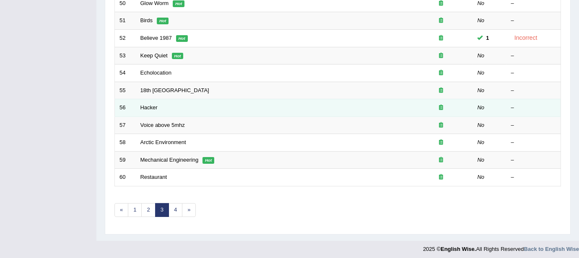
scroll to position [153, 0]
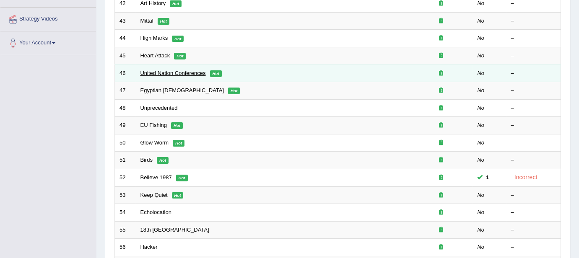
click at [172, 70] on link "United Nation Conferences" at bounding box center [172, 73] width 65 height 6
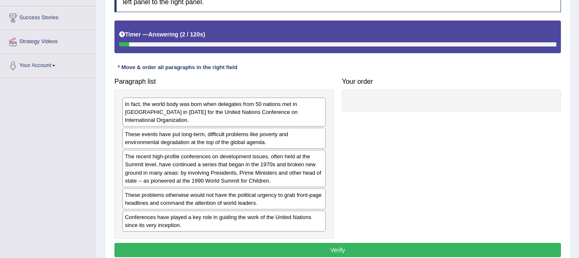
scroll to position [182, 0]
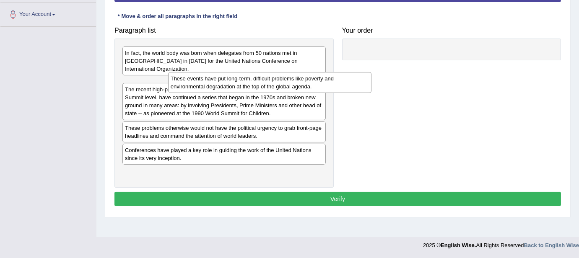
drag, startPoint x: 250, startPoint y: 85, endPoint x: 269, endPoint y: 90, distance: 19.5
click at [269, 90] on div "These events have put long-term, difficult problems like poverty and environmen…" at bounding box center [269, 82] width 203 height 21
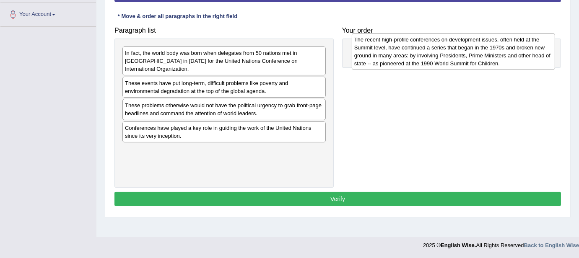
drag, startPoint x: 186, startPoint y: 121, endPoint x: 415, endPoint y: 56, distance: 238.5
click at [415, 56] on div "The recent high-profile conferences on development issues, often held at the Su…" at bounding box center [453, 51] width 203 height 37
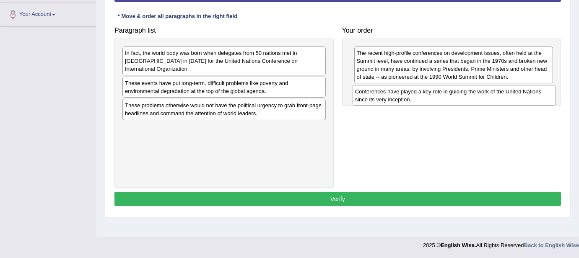
drag, startPoint x: 178, startPoint y: 130, endPoint x: 409, endPoint y: 95, distance: 233.3
click at [409, 95] on div "Conferences have played a key role in guiding the work of the United Nations si…" at bounding box center [454, 95] width 203 height 21
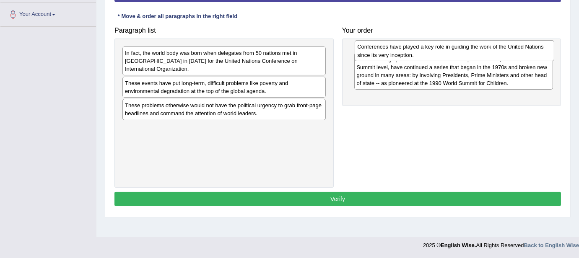
drag, startPoint x: 417, startPoint y: 97, endPoint x: 418, endPoint y: 53, distance: 44.0
click at [418, 53] on div "Conferences have played a key role in guiding the work of the United Nations si…" at bounding box center [454, 50] width 199 height 21
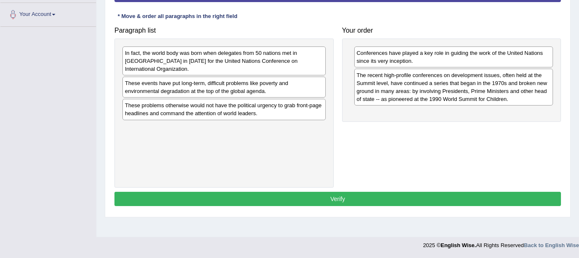
click at [184, 90] on div "These events have put long-term, difficult problems like poverty and environmen…" at bounding box center [223, 87] width 203 height 21
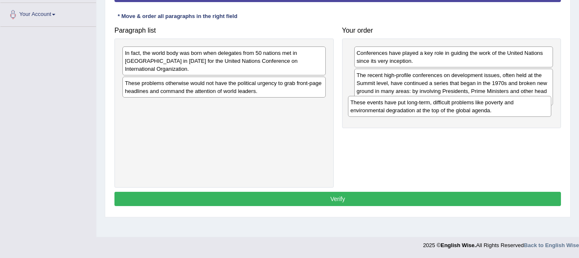
drag, startPoint x: 184, startPoint y: 90, endPoint x: 410, endPoint y: 110, distance: 226.4
click at [410, 110] on div "These events have put long-term, difficult problems like poverty and environmen…" at bounding box center [449, 106] width 203 height 21
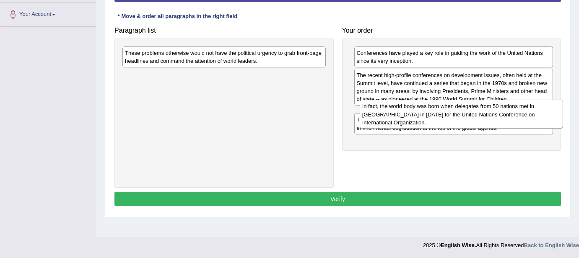
drag, startPoint x: 236, startPoint y: 65, endPoint x: 473, endPoint y: 119, distance: 242.9
click at [473, 119] on div "In fact, the world body was born when delegates from 50 nations met in San Fran…" at bounding box center [461, 114] width 203 height 29
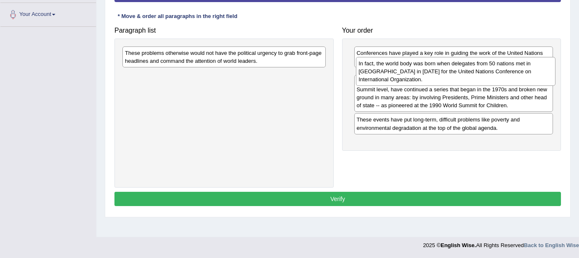
drag, startPoint x: 383, startPoint y: 119, endPoint x: 385, endPoint y: 70, distance: 49.1
click at [385, 70] on div "In fact, the world body was born when delegates from 50 nations met in San Fran…" at bounding box center [455, 71] width 199 height 29
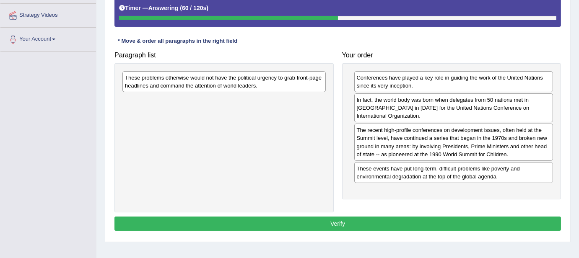
scroll to position [156, 0]
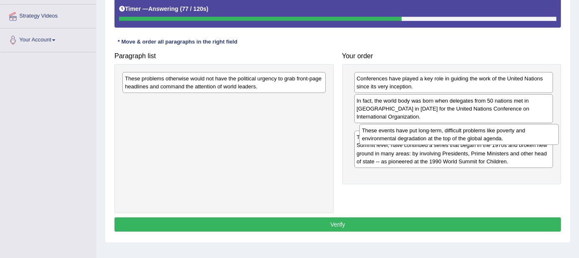
drag, startPoint x: 396, startPoint y: 171, endPoint x: 402, endPoint y: 133, distance: 38.5
click at [402, 133] on div "These events have put long-term, difficult problems like poverty and environmen…" at bounding box center [458, 134] width 199 height 21
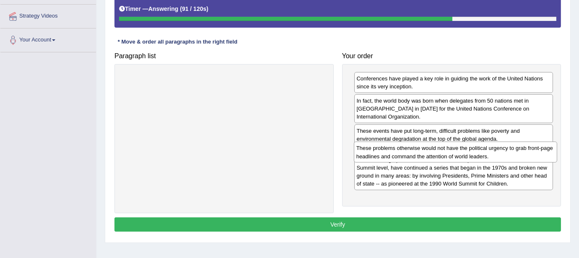
drag, startPoint x: 209, startPoint y: 83, endPoint x: 441, endPoint y: 154, distance: 243.2
click at [441, 154] on div "These problems otherwise would not have the political urgency to grab front-pag…" at bounding box center [455, 152] width 203 height 21
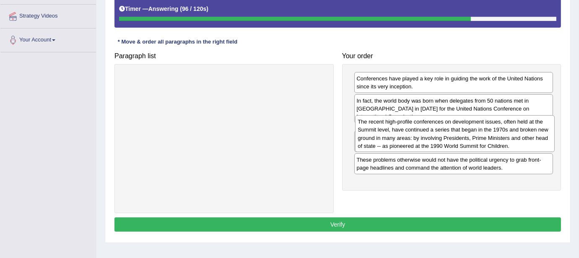
drag, startPoint x: 403, startPoint y: 184, endPoint x: 405, endPoint y: 132, distance: 52.8
click at [405, 132] on div "The recent high-profile conferences on development issues, often held at the Su…" at bounding box center [454, 133] width 199 height 37
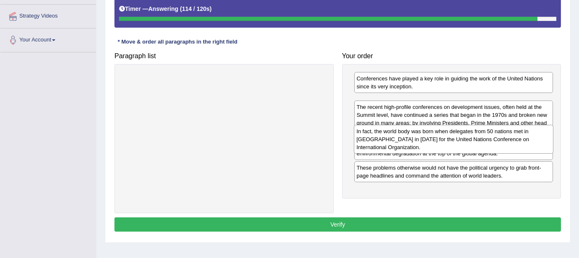
drag, startPoint x: 415, startPoint y: 104, endPoint x: 415, endPoint y: 135, distance: 31.0
click at [415, 135] on div "In fact, the world body was born when delegates from 50 nations met in San Fran…" at bounding box center [453, 139] width 199 height 29
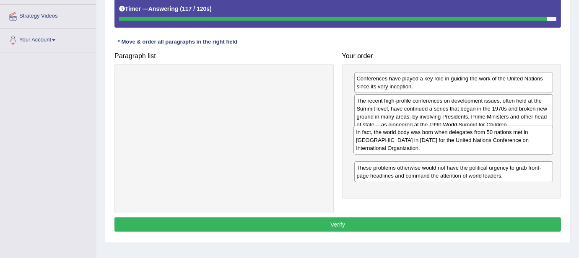
drag, startPoint x: 416, startPoint y: 112, endPoint x: 416, endPoint y: 143, distance: 31.4
click at [416, 143] on div "In fact, the world body was born when delegates from 50 nations met in San Fran…" at bounding box center [452, 140] width 199 height 29
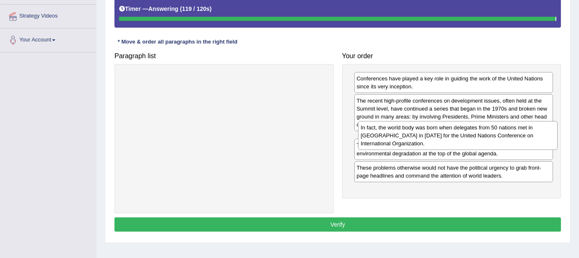
drag, startPoint x: 405, startPoint y: 164, endPoint x: 409, endPoint y: 131, distance: 33.4
click at [409, 131] on div "In fact, the world body was born when delegates from 50 nations met in San Fran…" at bounding box center [457, 135] width 199 height 29
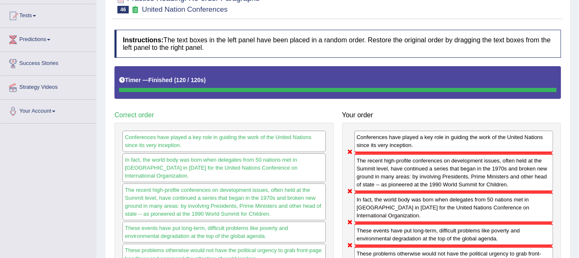
scroll to position [0, 0]
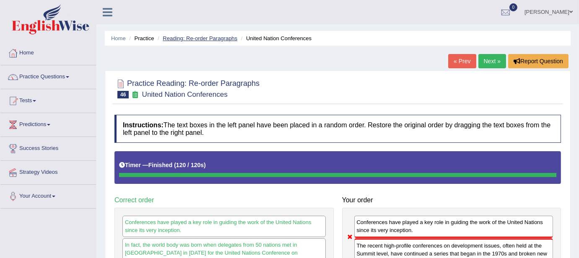
click at [214, 35] on link "Reading: Re-order Paragraphs" at bounding box center [200, 38] width 75 height 6
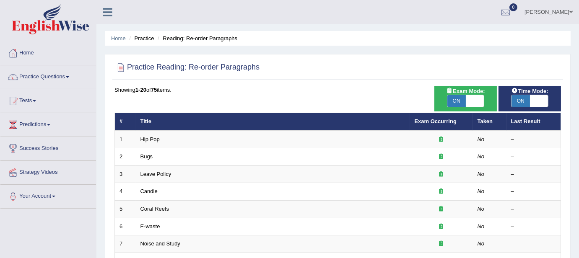
scroll to position [293, 0]
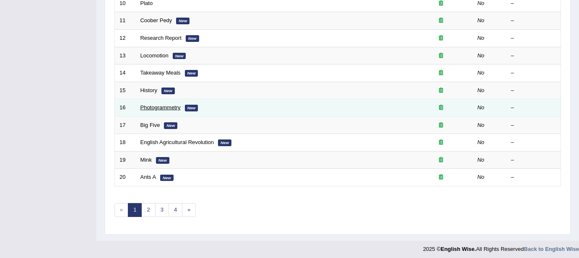
click at [155, 106] on link "Photogrammetry" at bounding box center [160, 107] width 40 height 6
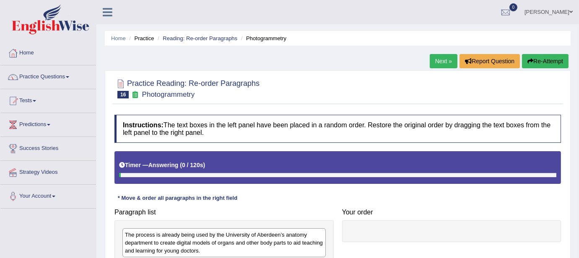
scroll to position [182, 0]
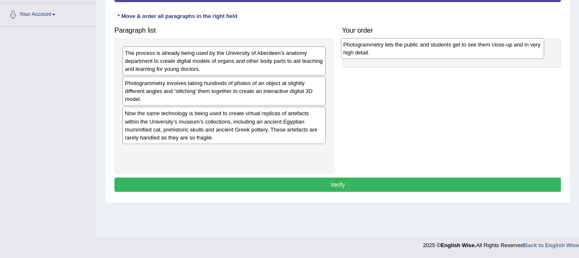
drag, startPoint x: 192, startPoint y: 152, endPoint x: 410, endPoint y: 46, distance: 242.8
click at [410, 46] on div "Photogrammetry lets the public and students get to see them close-up and in ver…" at bounding box center [442, 48] width 203 height 21
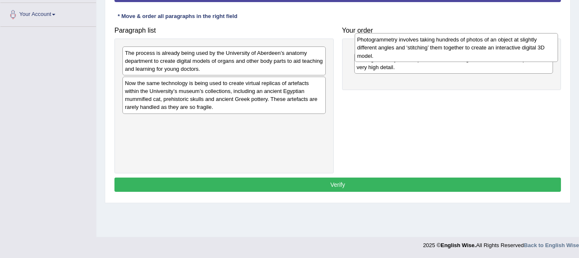
drag, startPoint x: 187, startPoint y: 92, endPoint x: 419, endPoint y: 48, distance: 236.3
click at [419, 48] on div "Photogrammetry involves taking hundreds of photos of an object at slightly diff…" at bounding box center [456, 47] width 203 height 29
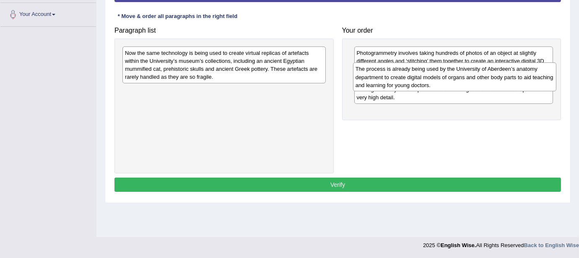
drag, startPoint x: 262, startPoint y: 65, endPoint x: 493, endPoint y: 81, distance: 231.2
click at [493, 81] on div "The process is already being used by the University of Aberdeen’s anatomy depar…" at bounding box center [454, 76] width 203 height 29
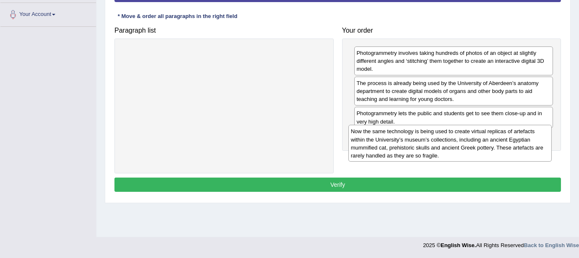
drag, startPoint x: 200, startPoint y: 57, endPoint x: 426, endPoint y: 135, distance: 238.7
click at [426, 135] on div "Now the same technology is being used to create virtual replicas of artefacts w…" at bounding box center [449, 143] width 203 height 37
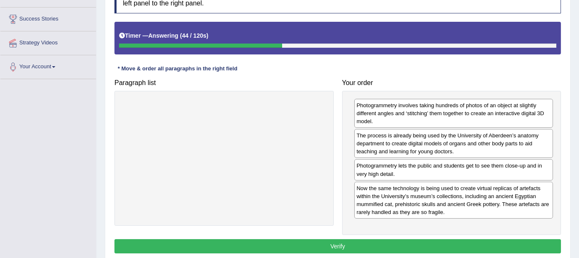
scroll to position [131, 0]
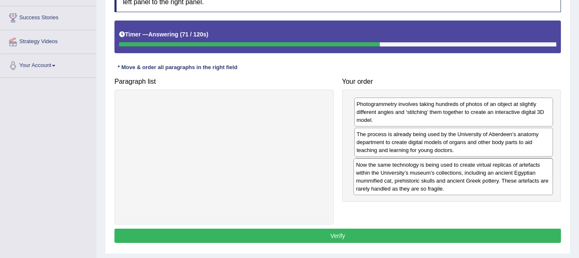
drag, startPoint x: 442, startPoint y: 192, endPoint x: 441, endPoint y: 171, distance: 21.4
click at [441, 171] on div "Now the same technology is being used to create virtual replicas of artefacts w…" at bounding box center [452, 176] width 199 height 37
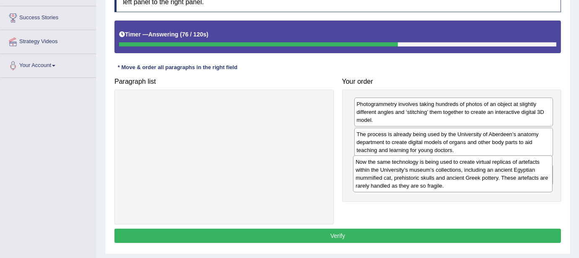
drag, startPoint x: 412, startPoint y: 190, endPoint x: 411, endPoint y: 166, distance: 24.3
click at [411, 166] on div "Now the same technology is being used to create virtual replicas of artefacts w…" at bounding box center [452, 174] width 199 height 37
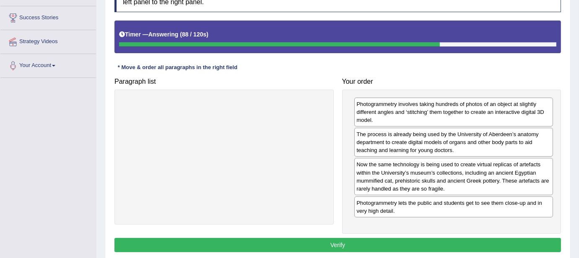
click at [377, 247] on button "Verify" at bounding box center [337, 245] width 447 height 14
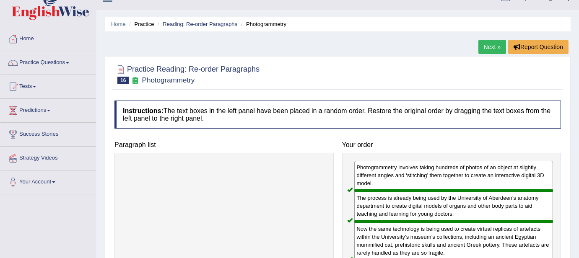
scroll to position [0, 0]
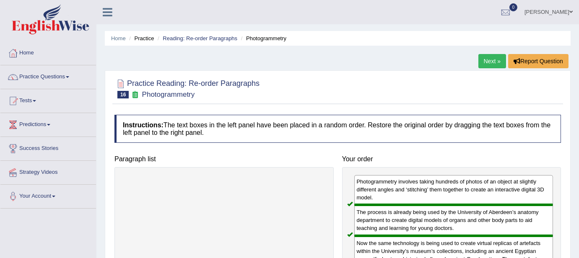
drag, startPoint x: 203, startPoint y: 44, endPoint x: 210, endPoint y: 33, distance: 12.2
click at [210, 33] on ul "Home Practice Reading: Re-order Paragraphs Photogrammetry" at bounding box center [338, 38] width 466 height 15
click at [206, 37] on link "Reading: Re-order Paragraphs" at bounding box center [200, 38] width 75 height 6
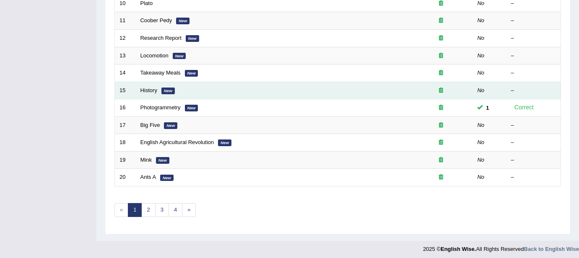
click at [151, 90] on link "History" at bounding box center [148, 90] width 17 height 6
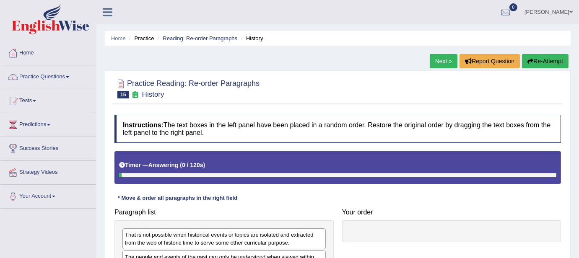
scroll to position [182, 0]
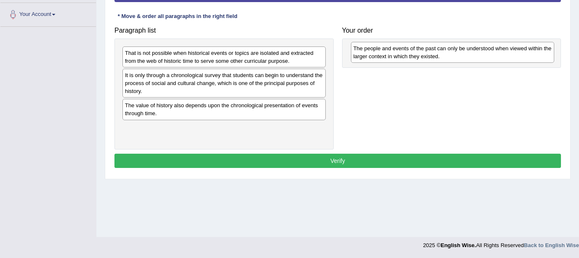
drag, startPoint x: 243, startPoint y: 79, endPoint x: 471, endPoint y: 52, distance: 230.0
click at [471, 52] on div "The people and events of the past can only be understood when viewed within the…" at bounding box center [452, 52] width 203 height 21
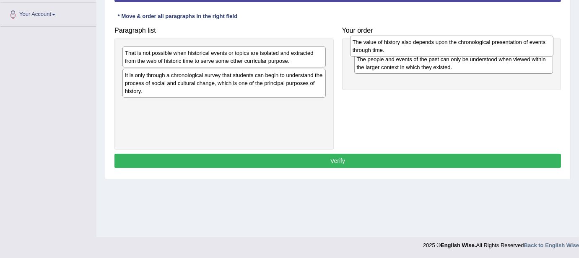
drag, startPoint x: 217, startPoint y: 109, endPoint x: 444, endPoint y: 46, distance: 236.2
click at [444, 46] on div "The value of history also depends upon the chronological presentation of events…" at bounding box center [451, 46] width 203 height 21
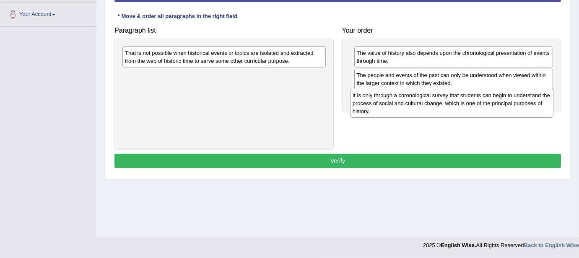
drag, startPoint x: 273, startPoint y: 80, endPoint x: 501, endPoint y: 101, distance: 228.6
click at [501, 101] on div "It is only through a chronological survey that students can begin to understand…" at bounding box center [451, 103] width 203 height 29
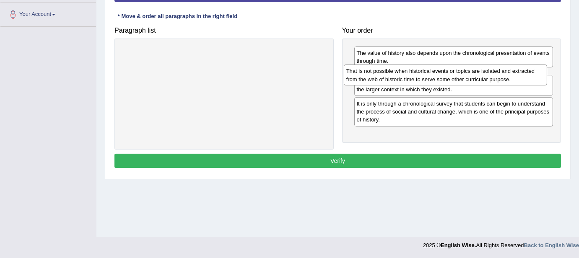
drag, startPoint x: 275, startPoint y: 59, endPoint x: 496, endPoint y: 78, distance: 222.1
click at [496, 78] on div "That is not possible when historical events or topics are isolated and extracte…" at bounding box center [445, 75] width 203 height 21
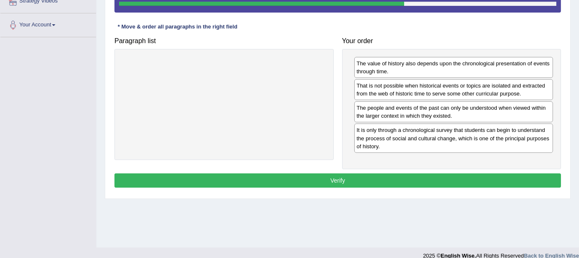
scroll to position [171, 0]
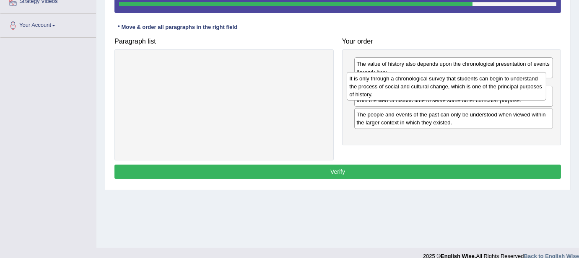
drag, startPoint x: 467, startPoint y: 134, endPoint x: 460, endPoint y: 83, distance: 52.1
click at [460, 83] on div "It is only through a chronological survey that students can begin to understand…" at bounding box center [446, 86] width 199 height 29
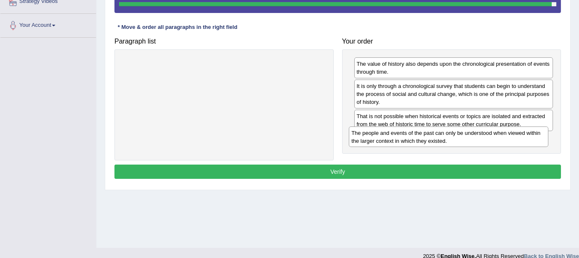
drag, startPoint x: 416, startPoint y: 142, endPoint x: 410, endPoint y: 138, distance: 7.1
click at [410, 138] on div "The people and events of the past can only be understood when viewed within the…" at bounding box center [448, 137] width 199 height 21
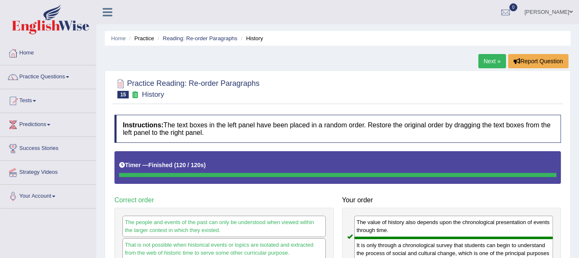
scroll to position [0, 0]
click at [191, 39] on link "Reading: Re-order Paragraphs" at bounding box center [200, 38] width 75 height 6
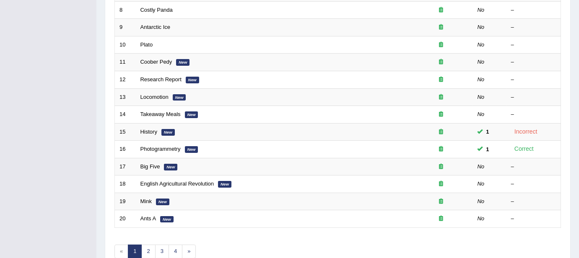
scroll to position [267, 0]
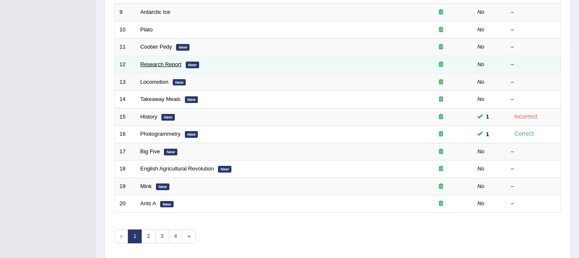
click at [158, 62] on link "Research Report" at bounding box center [160, 64] width 41 height 6
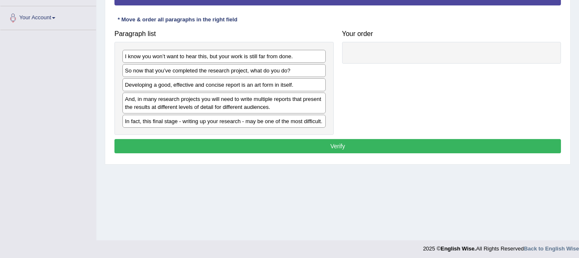
scroll to position [182, 0]
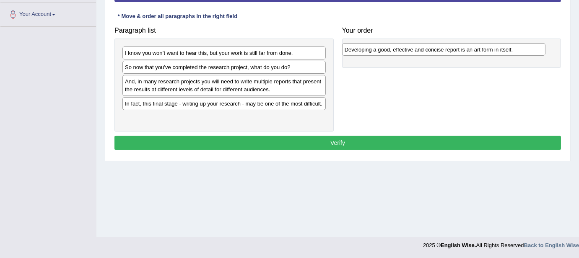
drag, startPoint x: 218, startPoint y: 80, endPoint x: 438, endPoint y: 48, distance: 221.9
click at [438, 48] on div "Developing a good, effective and concise report is an art form in itself." at bounding box center [443, 49] width 203 height 13
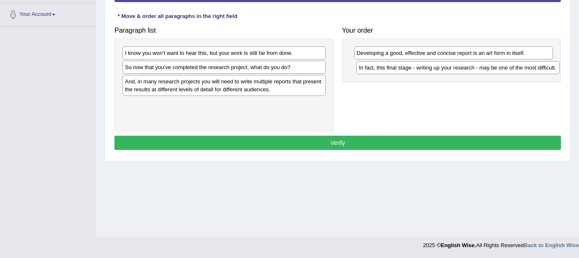
drag, startPoint x: 156, startPoint y: 103, endPoint x: 390, endPoint y: 68, distance: 236.6
click at [390, 68] on div "In fact, this final stage - writing up your research - may be one of the most d…" at bounding box center [457, 67] width 203 height 13
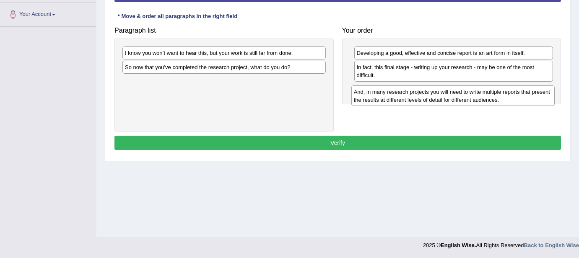
drag, startPoint x: 238, startPoint y: 88, endPoint x: 467, endPoint y: 99, distance: 229.2
click at [467, 99] on div "And, in many research projects you will need to write multiple reports that pre…" at bounding box center [452, 96] width 203 height 21
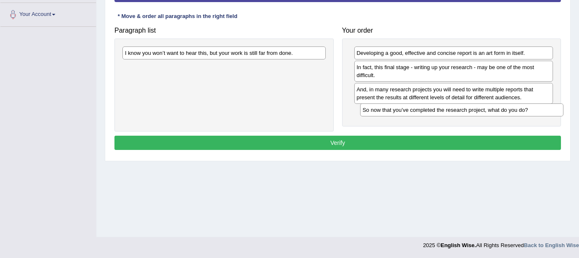
drag, startPoint x: 173, startPoint y: 70, endPoint x: 411, endPoint y: 114, distance: 241.6
click at [411, 114] on div "So now that you’ve completed the research project, what do you do?" at bounding box center [461, 110] width 203 height 13
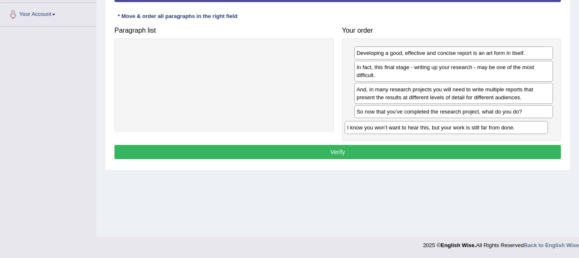
drag, startPoint x: 276, startPoint y: 50, endPoint x: 498, endPoint y: 125, distance: 234.5
click at [498, 125] on div "I know you won’t want to hear this, but your work is still far from done." at bounding box center [446, 127] width 203 height 13
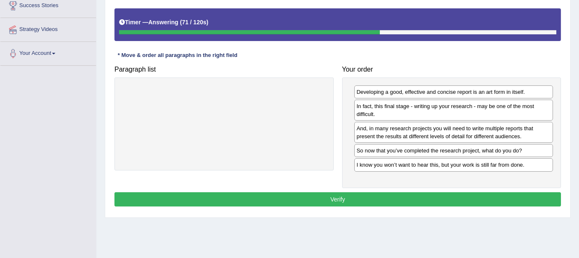
scroll to position [138, 0]
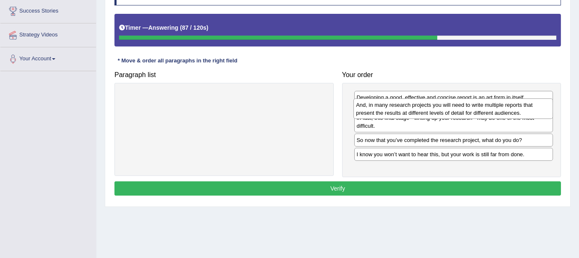
drag, startPoint x: 379, startPoint y: 138, endPoint x: 379, endPoint y: 109, distance: 28.5
click at [379, 109] on div "And, in many research projects you will need to write multiple reports that pre…" at bounding box center [452, 109] width 199 height 21
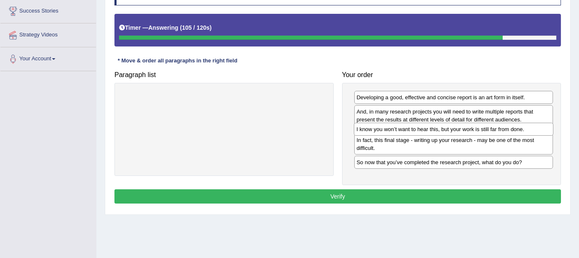
drag, startPoint x: 379, startPoint y: 172, endPoint x: 379, endPoint y: 132, distance: 40.2
click at [379, 132] on div "I know you won’t want to hear this, but your work is still far from done." at bounding box center [453, 129] width 199 height 13
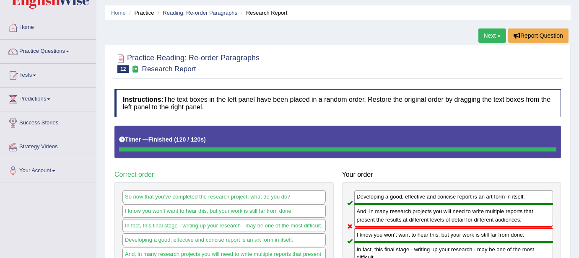
scroll to position [0, 0]
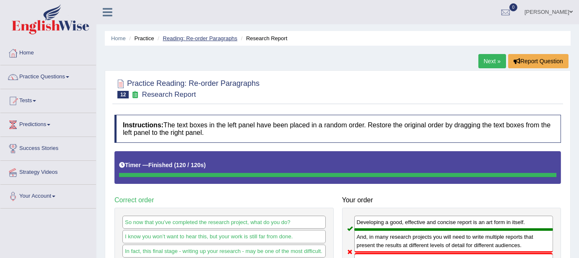
click at [196, 38] on link "Reading: Re-order Paragraphs" at bounding box center [200, 38] width 75 height 6
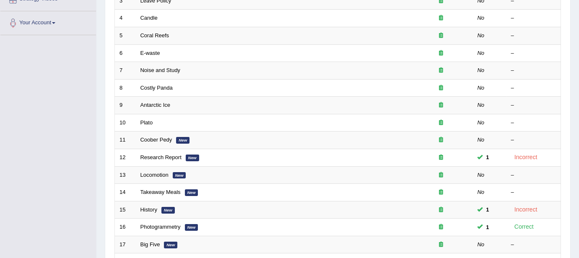
scroll to position [293, 0]
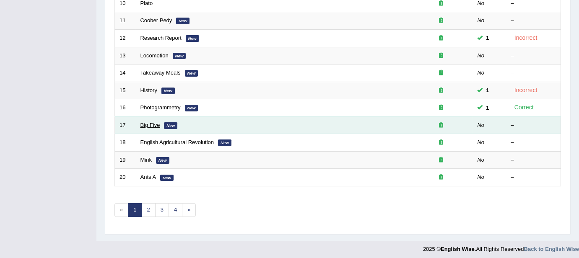
click at [150, 122] on link "Big Five" at bounding box center [150, 125] width 20 height 6
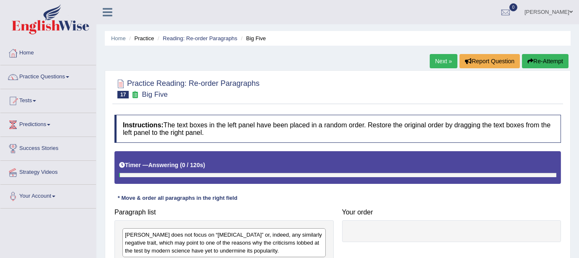
click at [160, 122] on b "Instructions:" at bounding box center [143, 125] width 41 height 7
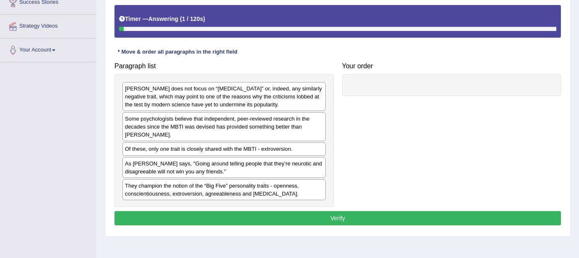
scroll to position [118, 0]
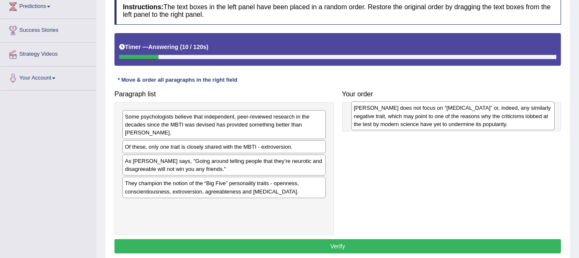
drag, startPoint x: 213, startPoint y: 120, endPoint x: 441, endPoint y: 113, distance: 227.4
click at [441, 113] on div "[PERSON_NAME] does not focus on “[MEDICAL_DATA]” or, indeed, any similarly nega…" at bounding box center [452, 115] width 203 height 29
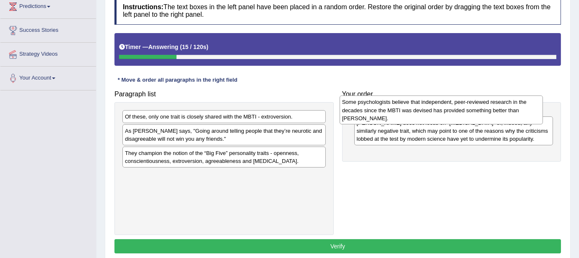
drag, startPoint x: 158, startPoint y: 125, endPoint x: 375, endPoint y: 111, distance: 218.1
click at [375, 111] on div "Some psychologists believe that independent, peer-reviewed research in the deca…" at bounding box center [441, 110] width 203 height 29
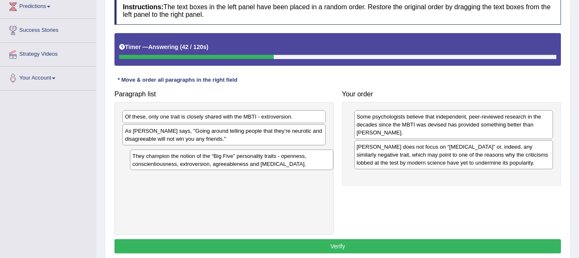
drag, startPoint x: 183, startPoint y: 157, endPoint x: 191, endPoint y: 161, distance: 8.3
click at [191, 161] on div "They champion the notion of the “Big Five” personality traits - openness, consc…" at bounding box center [231, 160] width 203 height 21
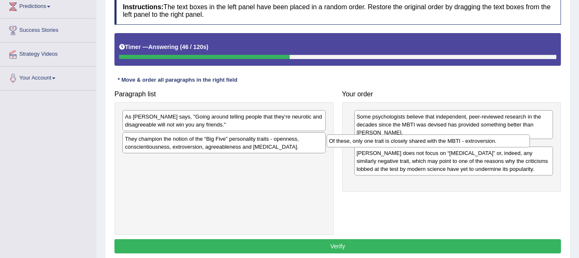
drag, startPoint x: 180, startPoint y: 117, endPoint x: 384, endPoint y: 141, distance: 205.6
click at [384, 141] on div "Of these, only one trait is closely shared with the MBTI - extroversion." at bounding box center [428, 141] width 203 height 13
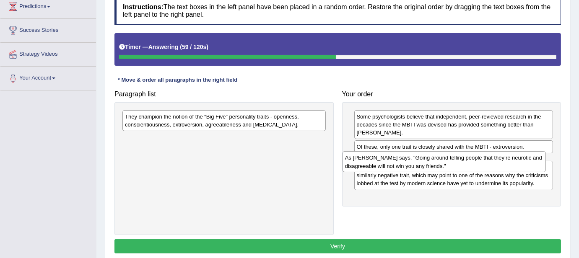
drag, startPoint x: 211, startPoint y: 126, endPoint x: 431, endPoint y: 168, distance: 224.0
click at [431, 168] on div "As Adam Grant says, "Going around telling people that they’re neurotic and disa…" at bounding box center [444, 161] width 203 height 21
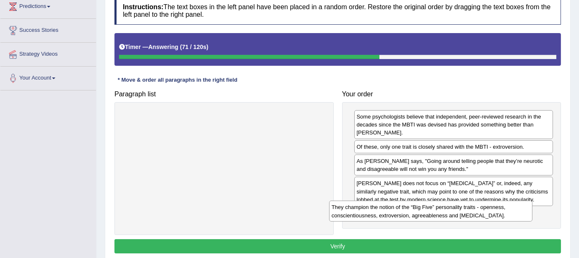
drag, startPoint x: 238, startPoint y: 123, endPoint x: 445, endPoint y: 214, distance: 225.8
click at [445, 214] on div "They champion the notion of the “Big Five” personality traits - openness, consc…" at bounding box center [430, 211] width 203 height 21
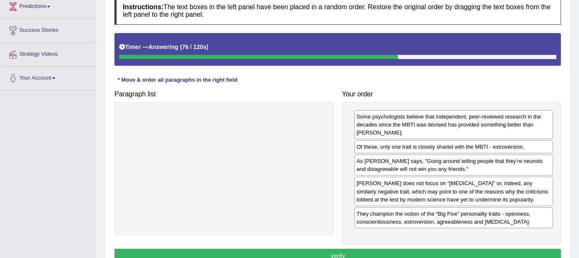
scroll to position [182, 0]
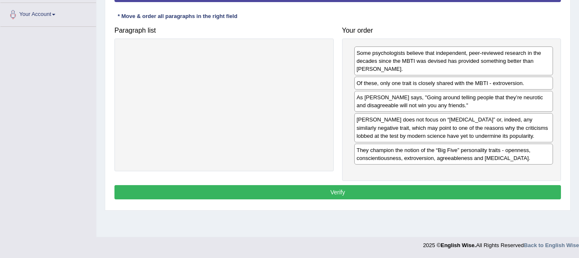
click at [395, 194] on button "Verify" at bounding box center [337, 192] width 447 height 14
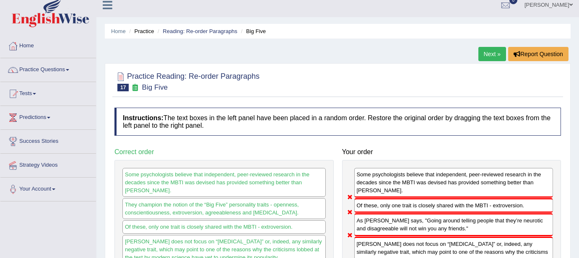
scroll to position [0, 0]
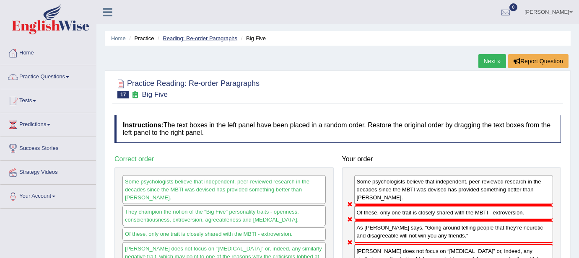
click at [194, 39] on link "Reading: Re-order Paragraphs" at bounding box center [200, 38] width 75 height 6
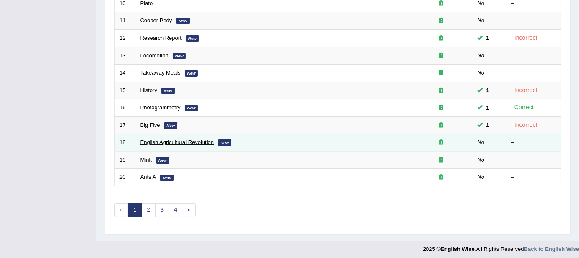
click at [169, 139] on link "English Agricultural Revolution" at bounding box center [177, 142] width 74 height 6
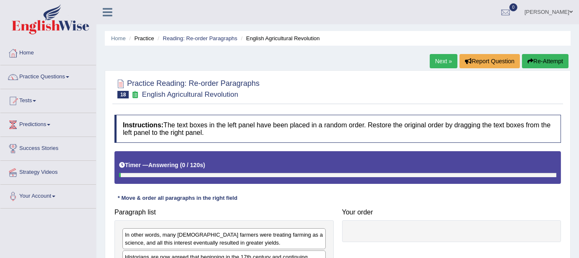
scroll to position [182, 0]
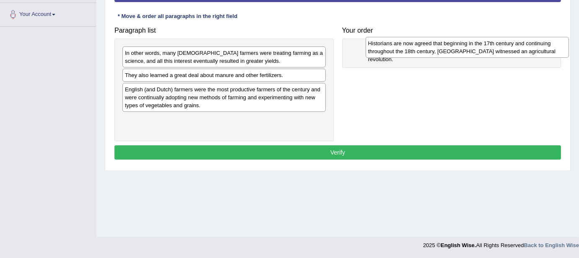
drag, startPoint x: 145, startPoint y: 78, endPoint x: 388, endPoint y: 47, distance: 245.1
click at [388, 47] on div "Historians are now agreed that beginning in the 17th century and continuing thr…" at bounding box center [467, 47] width 203 height 21
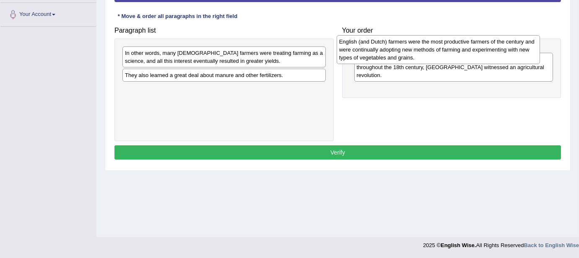
drag, startPoint x: 195, startPoint y: 100, endPoint x: 409, endPoint y: 53, distance: 219.4
click at [409, 53] on div "English (and Dutch) farmers were the most productive farmers of the century and…" at bounding box center [438, 49] width 203 height 29
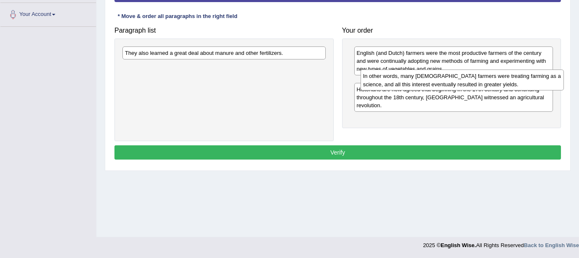
drag, startPoint x: 235, startPoint y: 57, endPoint x: 473, endPoint y: 80, distance: 239.3
click at [473, 80] on div "In other words, many [DEMOGRAPHIC_DATA] farmers were treating farming as a scie…" at bounding box center [462, 80] width 203 height 21
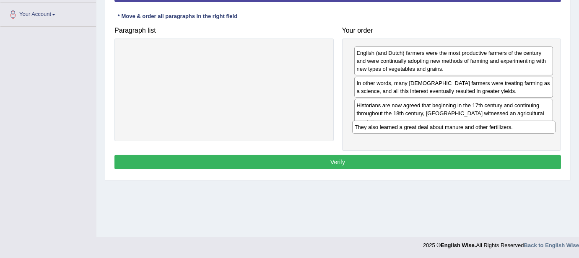
drag, startPoint x: 287, startPoint y: 56, endPoint x: 517, endPoint y: 131, distance: 241.6
click at [517, 131] on div "They also learned a great deal about manure and other fertilizers." at bounding box center [453, 127] width 203 height 13
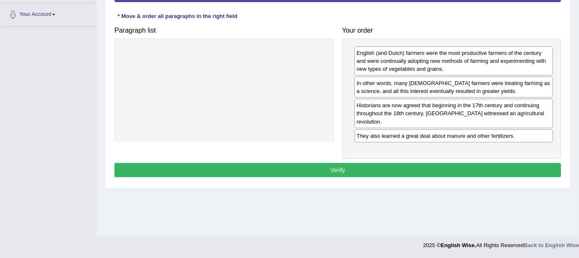
click at [371, 164] on button "Verify" at bounding box center [337, 170] width 447 height 14
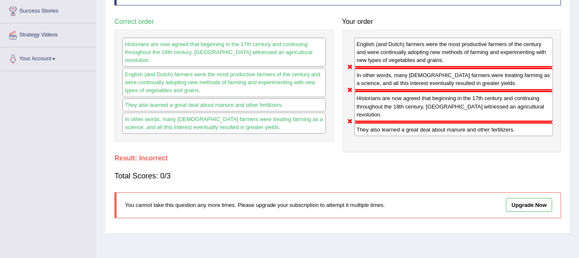
scroll to position [0, 0]
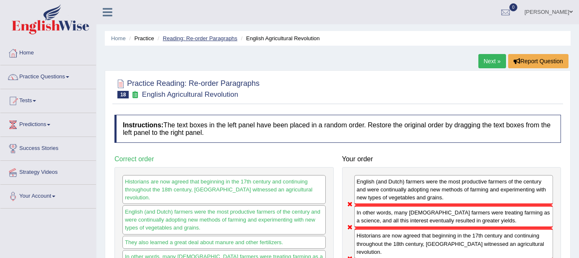
click at [207, 39] on link "Reading: Re-order Paragraphs" at bounding box center [200, 38] width 75 height 6
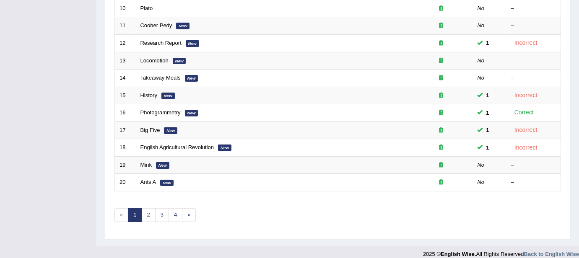
scroll to position [293, 0]
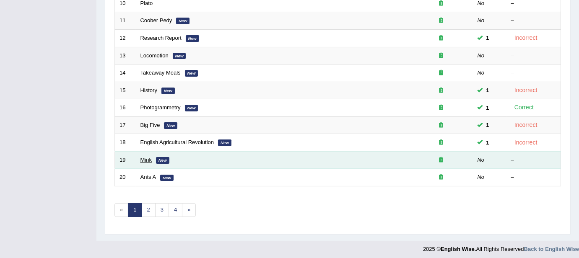
click at [145, 158] on link "Mink" at bounding box center [145, 160] width 11 height 6
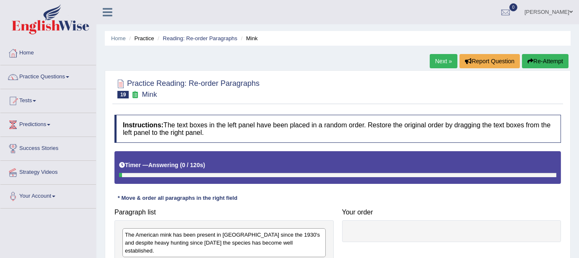
scroll to position [182, 0]
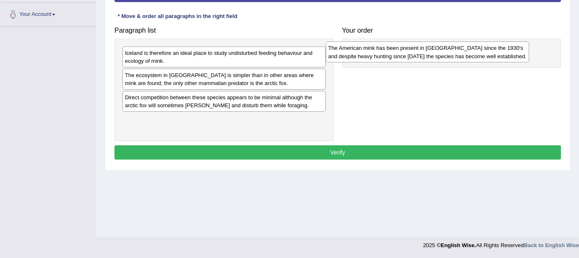
drag, startPoint x: 192, startPoint y: 53, endPoint x: 397, endPoint y: 49, distance: 204.2
click at [397, 49] on div "The American mink has been present in Iceland since the 1930's and despite heav…" at bounding box center [427, 52] width 203 height 21
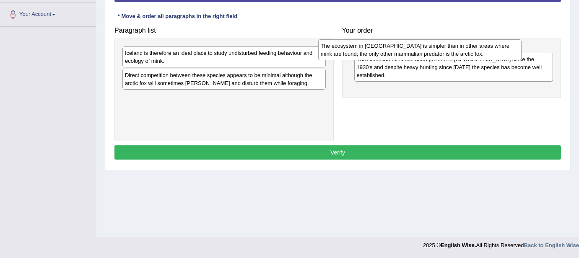
drag, startPoint x: 239, startPoint y: 81, endPoint x: 435, endPoint y: 52, distance: 197.9
click at [435, 52] on div "The ecosystem in Iceland is simpler than in other areas where mink are found; t…" at bounding box center [419, 49] width 203 height 21
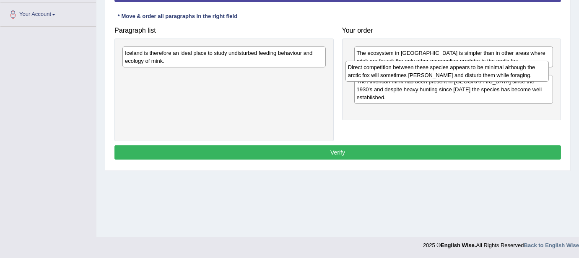
drag, startPoint x: 282, startPoint y: 81, endPoint x: 505, endPoint y: 73, distance: 223.2
click at [505, 73] on div "Direct competition between these species appears to be minimal although the arc…" at bounding box center [446, 71] width 203 height 21
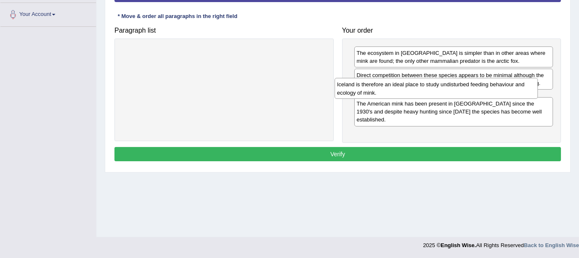
drag, startPoint x: 253, startPoint y: 56, endPoint x: 465, endPoint y: 88, distance: 214.9
click at [465, 88] on div "Iceland is therefore an ideal place to study undisturbed feeding behaviour and …" at bounding box center [436, 88] width 203 height 21
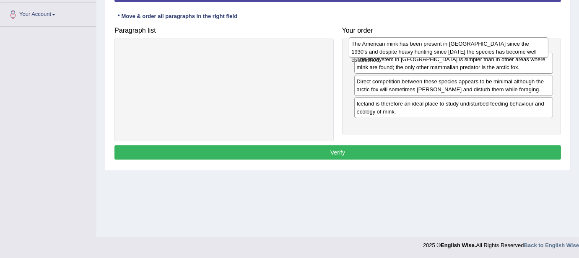
drag, startPoint x: 426, startPoint y: 127, endPoint x: 421, endPoint y: 52, distance: 75.2
click at [421, 52] on div "The American mink has been present in Iceland since the 1930's and despite heav…" at bounding box center [448, 47] width 199 height 21
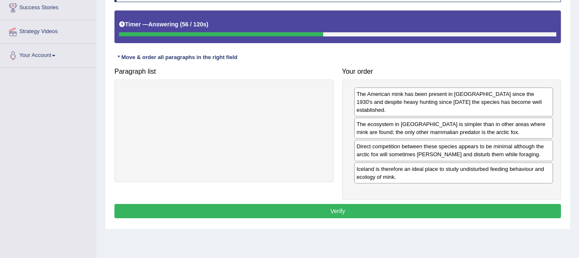
scroll to position [138, 0]
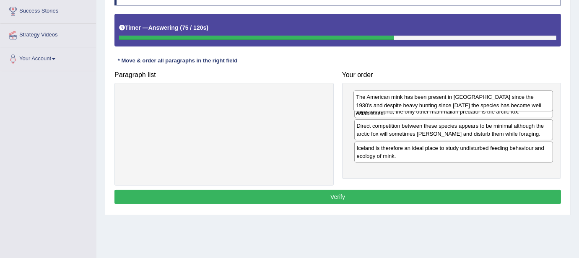
click at [429, 102] on div "The American mink has been present in Iceland since the 1930's and despite heav…" at bounding box center [452, 101] width 199 height 21
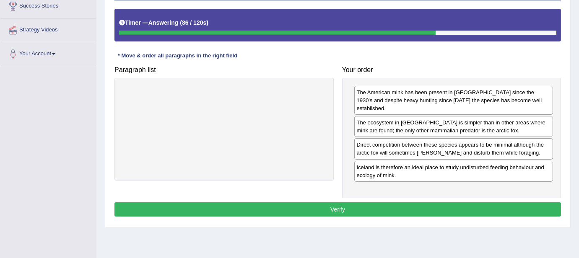
drag, startPoint x: 457, startPoint y: 106, endPoint x: 454, endPoint y: 117, distance: 10.9
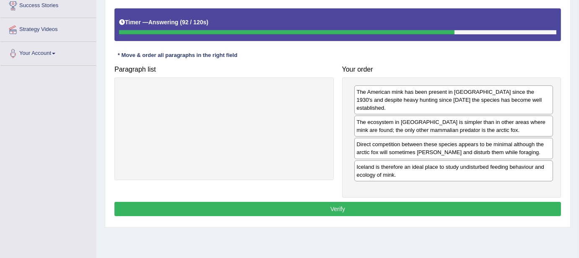
click at [427, 94] on div "The American mink has been present in Iceland since the 1930's and despite heav…" at bounding box center [453, 100] width 199 height 29
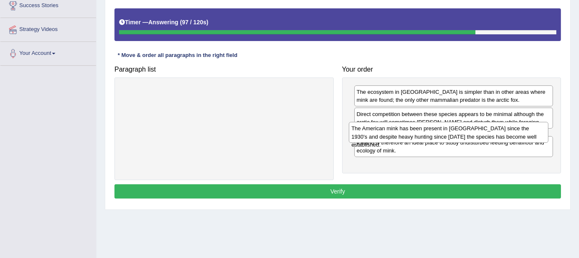
drag, startPoint x: 431, startPoint y: 98, endPoint x: 426, endPoint y: 135, distance: 37.2
click at [426, 135] on div "The American mink has been present in Iceland since the 1930's and despite heav…" at bounding box center [448, 132] width 199 height 21
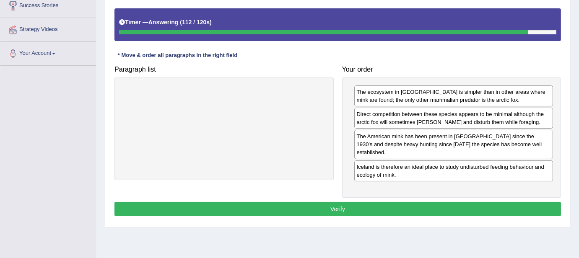
click at [357, 202] on button "Verify" at bounding box center [337, 209] width 447 height 14
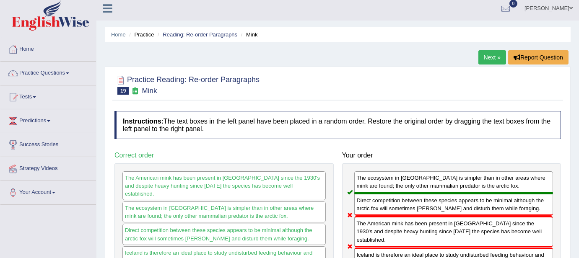
scroll to position [0, 0]
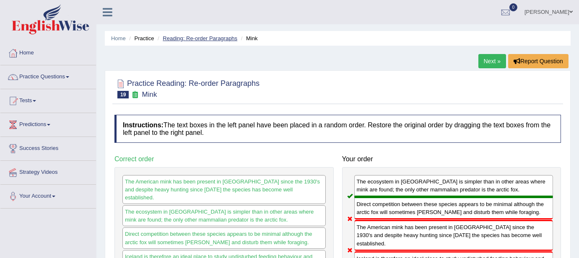
click at [215, 37] on link "Reading: Re-order Paragraphs" at bounding box center [200, 38] width 75 height 6
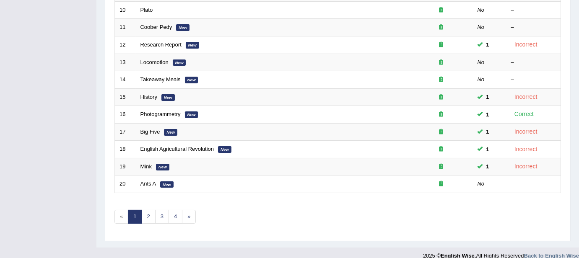
scroll to position [293, 0]
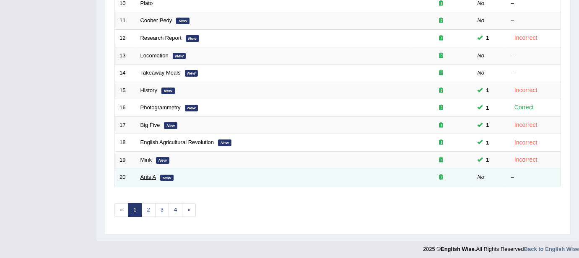
click at [146, 176] on link "Ants A" at bounding box center [148, 177] width 16 height 6
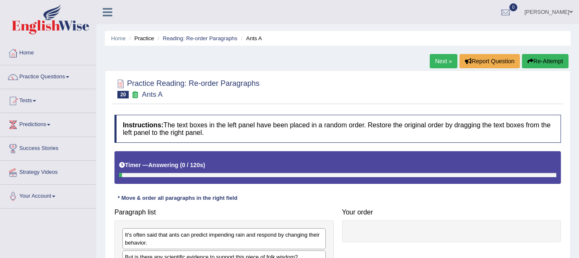
scroll to position [182, 0]
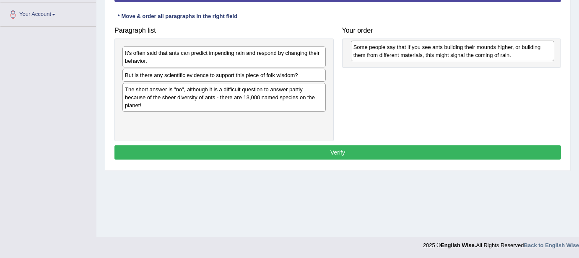
drag, startPoint x: 205, startPoint y: 97, endPoint x: 433, endPoint y: 56, distance: 232.2
click at [433, 56] on div "Some people say that if you see ants building their mounds higher, or building …" at bounding box center [452, 51] width 203 height 21
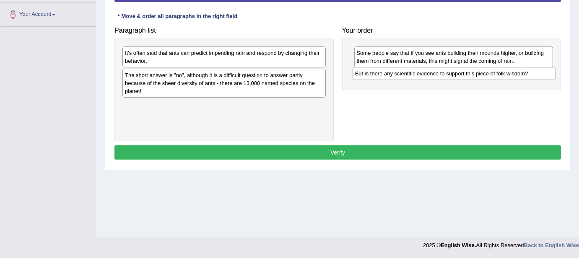
drag, startPoint x: 184, startPoint y: 76, endPoint x: 415, endPoint y: 75, distance: 230.2
click at [415, 75] on div "But is there any scientific evidence to support this piece of folk wisdom?" at bounding box center [454, 73] width 203 height 13
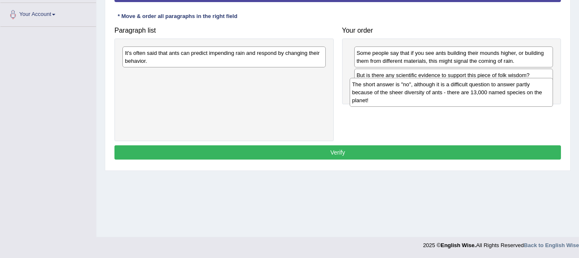
drag, startPoint x: 262, startPoint y: 80, endPoint x: 489, endPoint y: 90, distance: 227.4
click at [489, 90] on div "The short answer is "no", although it is a difficult question to answer partly …" at bounding box center [451, 92] width 203 height 29
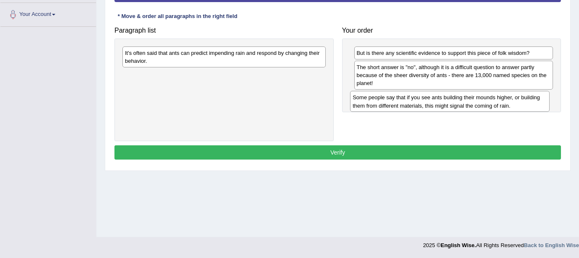
drag, startPoint x: 388, startPoint y: 54, endPoint x: 385, endPoint y: 99, distance: 45.0
click at [385, 99] on div "Some people say that if you see ants building their mounds higher, or building …" at bounding box center [449, 101] width 199 height 21
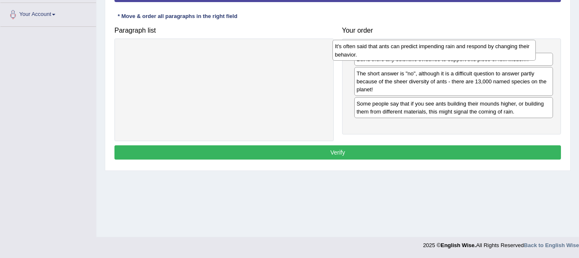
drag, startPoint x: 204, startPoint y: 56, endPoint x: 414, endPoint y: 50, distance: 210.1
click at [414, 50] on div "It's often said that ants can predict impending rain and respond by changing th…" at bounding box center [433, 50] width 203 height 21
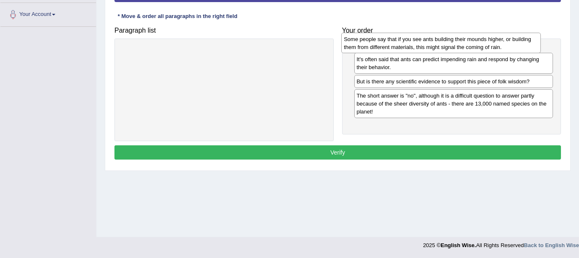
drag, startPoint x: 430, startPoint y: 125, endPoint x: 417, endPoint y: 44, distance: 81.1
click at [417, 44] on div "Some people say that if you see ants building their mounds higher, or building …" at bounding box center [440, 43] width 199 height 21
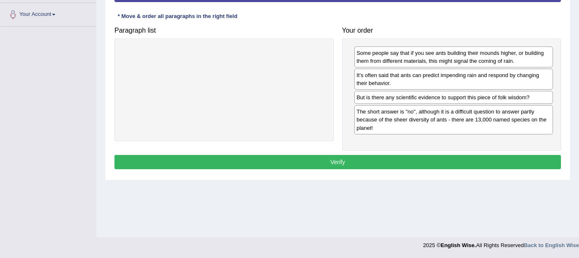
click at [391, 162] on button "Verify" at bounding box center [337, 162] width 447 height 14
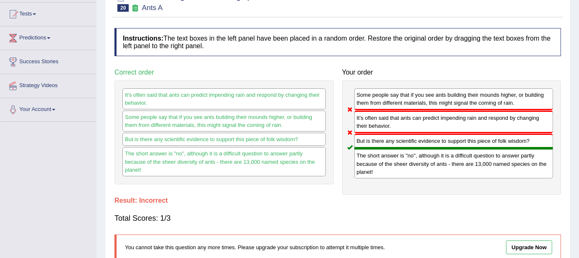
scroll to position [0, 0]
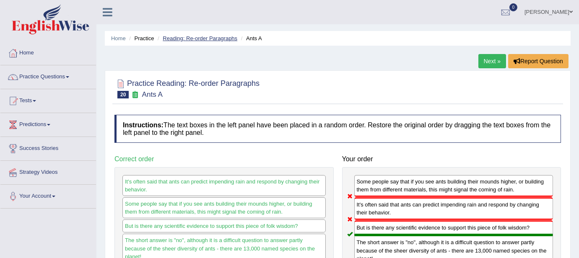
click at [211, 40] on link "Reading: Re-order Paragraphs" at bounding box center [200, 38] width 75 height 6
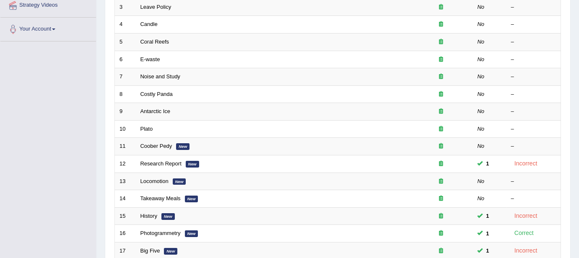
scroll to position [166, 0]
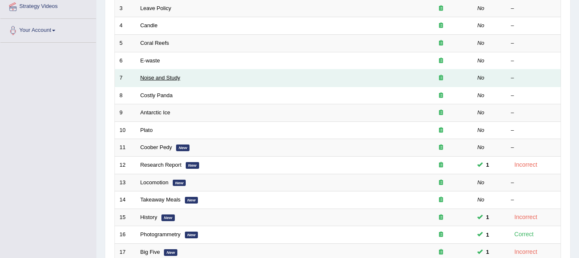
click at [166, 77] on link "Noise and Study" at bounding box center [160, 78] width 40 height 6
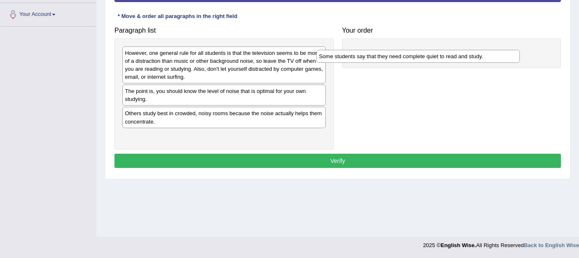
drag, startPoint x: 205, startPoint y: 91, endPoint x: 399, endPoint y: 56, distance: 197.1
click at [399, 56] on div "Some students say that they need complete quiet to read and study." at bounding box center [418, 56] width 203 height 13
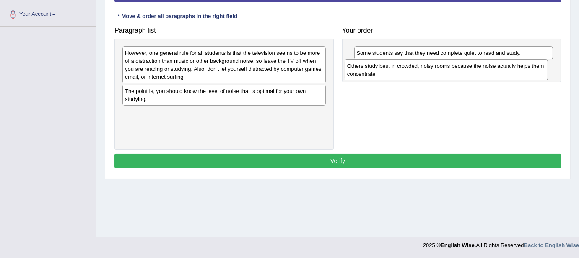
drag, startPoint x: 149, startPoint y: 116, endPoint x: 371, endPoint y: 70, distance: 227.0
click at [371, 70] on div "Others study best in crowded, noisy rooms because the noise actually helps them…" at bounding box center [446, 70] width 203 height 21
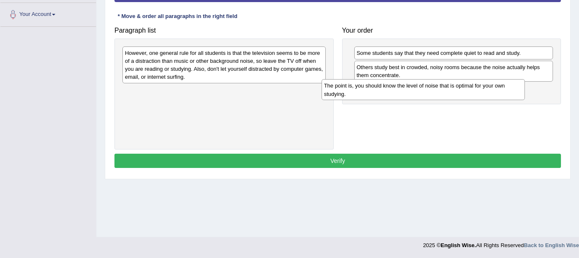
drag, startPoint x: 251, startPoint y: 97, endPoint x: 450, endPoint y: 92, distance: 199.2
click at [450, 92] on div "The point is, you should know the level of noise that is optimal for your own s…" at bounding box center [423, 89] width 203 height 21
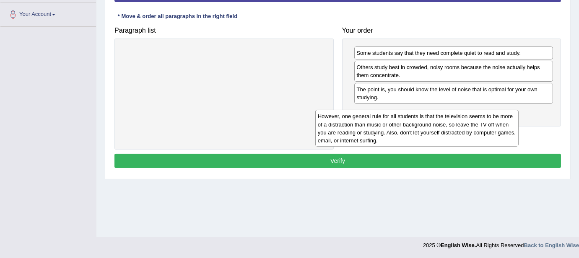
drag, startPoint x: 231, startPoint y: 60, endPoint x: 424, endPoint y: 123, distance: 203.0
click at [424, 123] on div "However, one general rule for all students is that the television seems to be m…" at bounding box center [416, 128] width 203 height 37
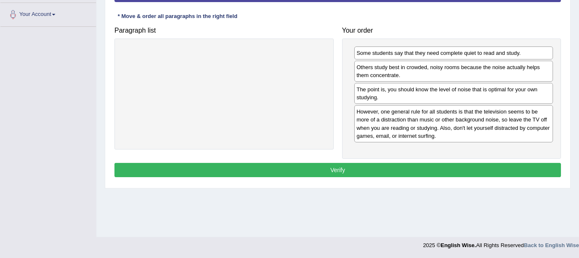
click at [384, 166] on button "Verify" at bounding box center [337, 170] width 447 height 14
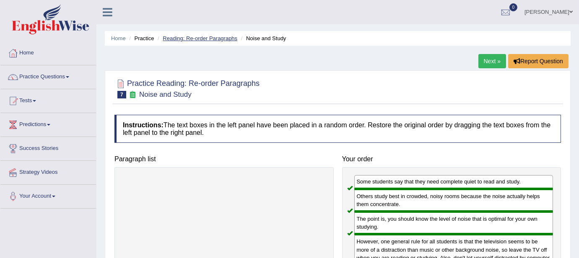
click at [207, 39] on link "Reading: Re-order Paragraphs" at bounding box center [200, 38] width 75 height 6
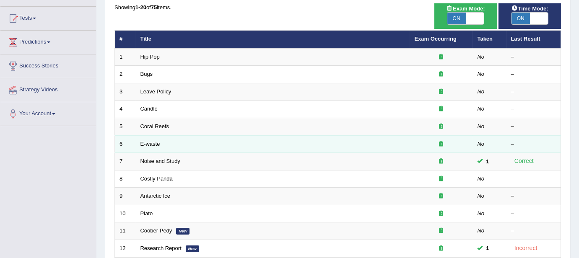
scroll to position [293, 0]
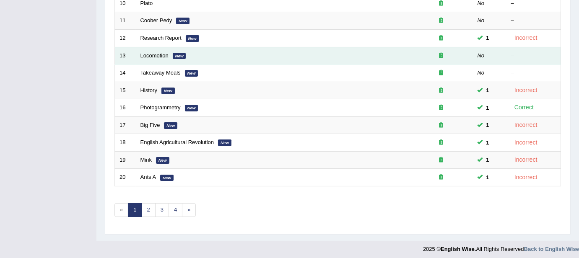
click at [161, 53] on link "Locomotion" at bounding box center [154, 55] width 28 height 6
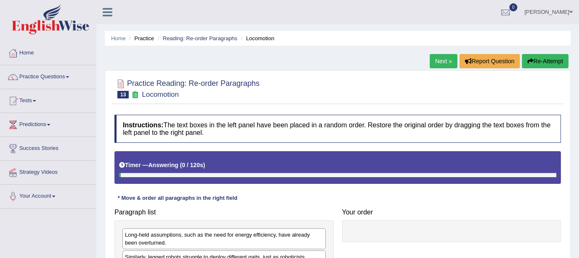
scroll to position [182, 0]
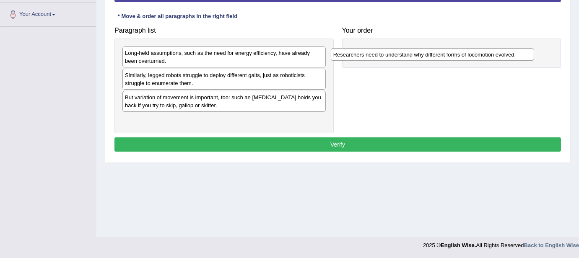
drag, startPoint x: 220, startPoint y: 97, endPoint x: 428, endPoint y: 55, distance: 212.6
click at [428, 55] on div "Researchers need to understand why different forms of locomotion evolved." at bounding box center [432, 54] width 203 height 13
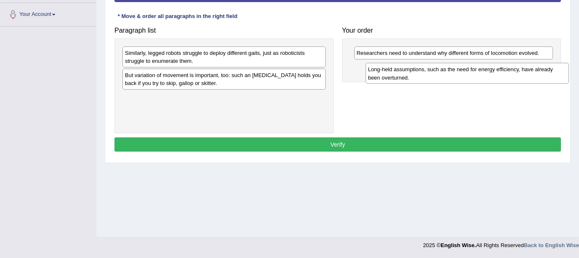
drag, startPoint x: 200, startPoint y: 54, endPoint x: 443, endPoint y: 70, distance: 243.8
click at [443, 70] on div "Long-held assumptions, such as the need for energy efficiency, have already bee…" at bounding box center [467, 73] width 203 height 21
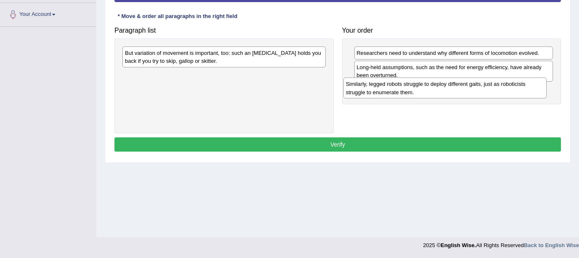
drag, startPoint x: 218, startPoint y: 62, endPoint x: 439, endPoint y: 93, distance: 223.2
click at [439, 93] on div "Similarly, legged robots struggle to deploy different gaits, just as roboticist…" at bounding box center [444, 88] width 203 height 21
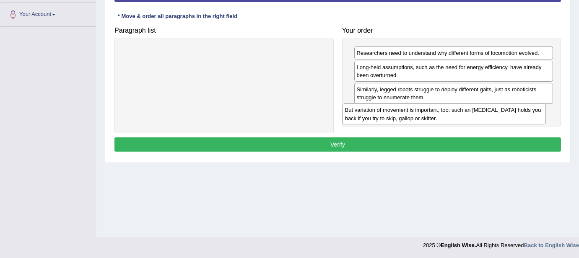
drag, startPoint x: 257, startPoint y: 52, endPoint x: 477, endPoint y: 109, distance: 227.5
click at [477, 109] on div "But variation of movement is important, too: such an ankle brace holds you back…" at bounding box center [444, 114] width 203 height 21
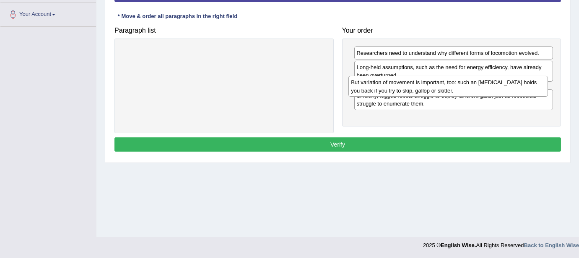
drag, startPoint x: 465, startPoint y: 117, endPoint x: 460, endPoint y: 88, distance: 29.0
click at [460, 88] on div "But variation of movement is important, too: such an ankle brace holds you back…" at bounding box center [447, 86] width 199 height 21
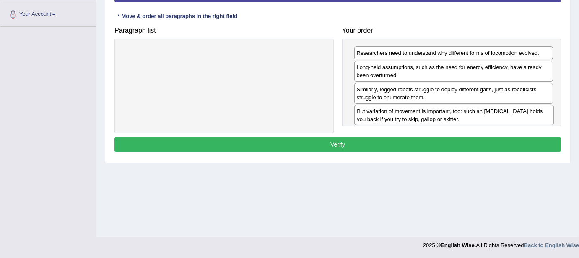
drag, startPoint x: 391, startPoint y: 96, endPoint x: 391, endPoint y: 118, distance: 22.2
click at [391, 118] on div "But variation of movement is important, too: such an ankle brace holds you back…" at bounding box center [453, 115] width 199 height 21
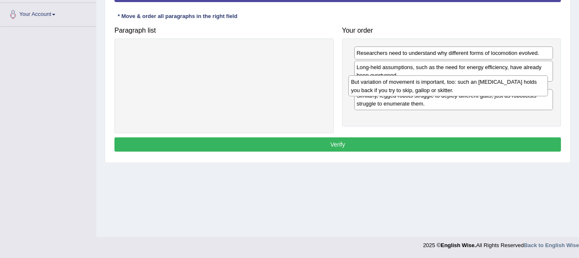
drag, startPoint x: 411, startPoint y: 115, endPoint x: 405, endPoint y: 86, distance: 29.9
click at [405, 86] on div "But variation of movement is important, too: such an ankle brace holds you back…" at bounding box center [447, 85] width 199 height 21
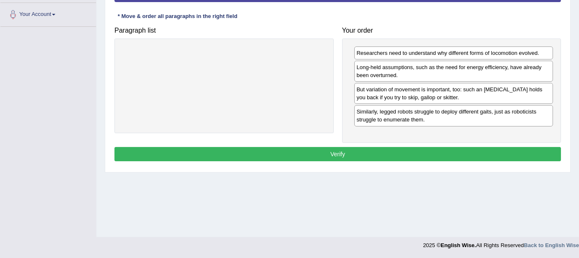
click at [386, 151] on button "Verify" at bounding box center [337, 154] width 447 height 14
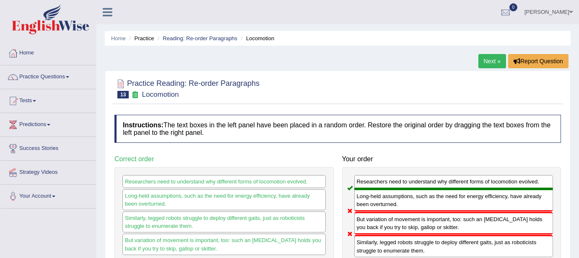
scroll to position [0, 0]
click at [215, 40] on link "Reading: Re-order Paragraphs" at bounding box center [200, 38] width 75 height 6
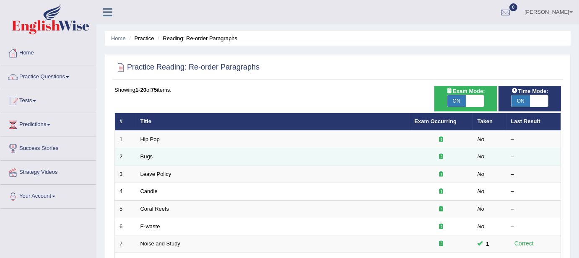
scroll to position [293, 0]
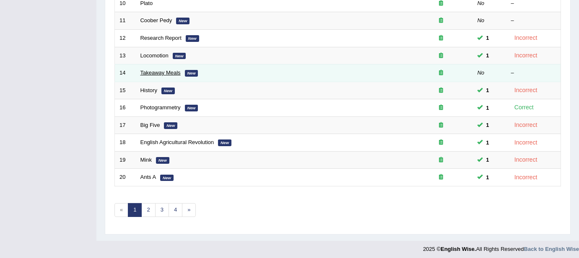
click at [156, 70] on link "Takeaway Meals" at bounding box center [160, 73] width 40 height 6
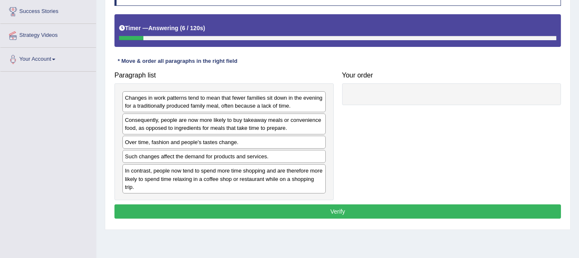
scroll to position [140, 0]
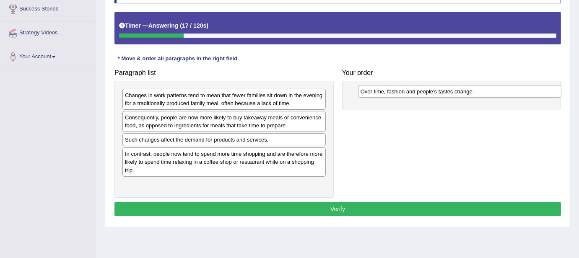
drag, startPoint x: 168, startPoint y: 140, endPoint x: 403, endPoint y: 93, distance: 240.3
click at [403, 93] on div "Over time, fashion and people's tastes change." at bounding box center [459, 91] width 203 height 13
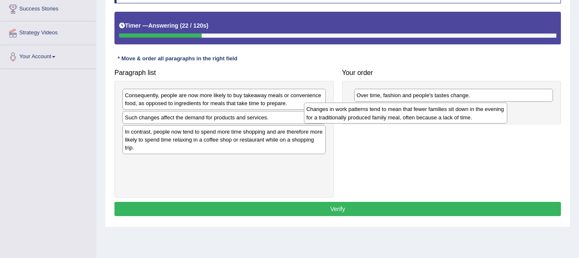
drag, startPoint x: 213, startPoint y: 101, endPoint x: 395, endPoint y: 115, distance: 182.1
click at [395, 115] on div "Changes in work patterns tend to mean that fewer families sit down in the eveni…" at bounding box center [405, 113] width 203 height 21
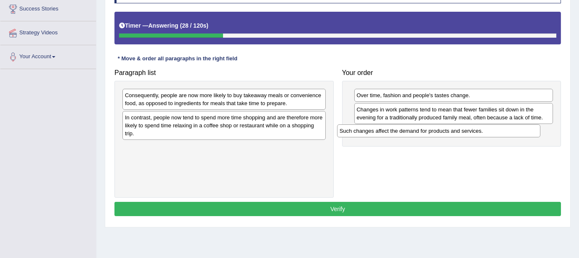
drag, startPoint x: 224, startPoint y: 119, endPoint x: 439, endPoint y: 133, distance: 215.1
click at [439, 133] on div "Such changes affect the demand for products and services." at bounding box center [438, 131] width 203 height 13
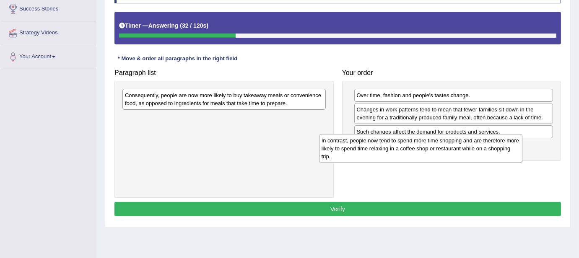
drag, startPoint x: 195, startPoint y: 124, endPoint x: 392, endPoint y: 148, distance: 198.0
click at [392, 148] on div "In contrast, people now tend to spend more time shopping and are therefore more…" at bounding box center [420, 148] width 203 height 29
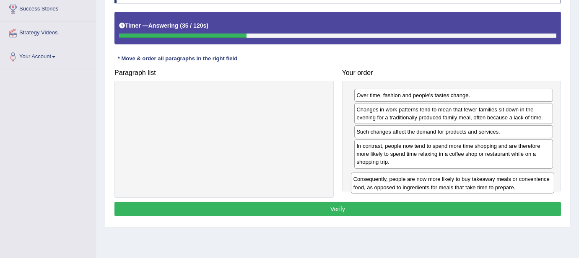
drag, startPoint x: 183, startPoint y: 98, endPoint x: 410, endPoint y: 182, distance: 242.8
click at [410, 182] on div "Consequently, people are now more likely to buy takeaway meals or convenience f…" at bounding box center [452, 183] width 203 height 21
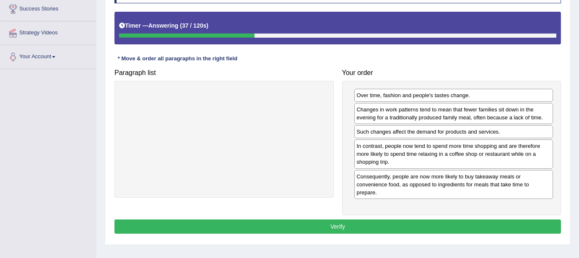
click at [324, 220] on button "Verify" at bounding box center [337, 227] width 447 height 14
